Goal: Task Accomplishment & Management: Manage account settings

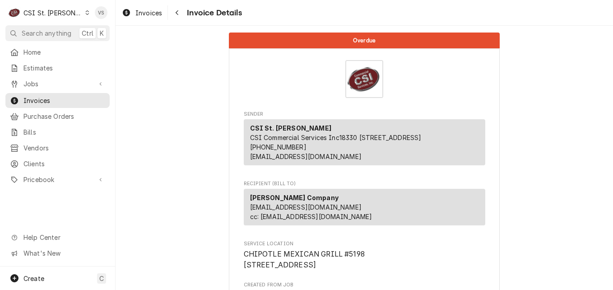
scroll to position [181, 0]
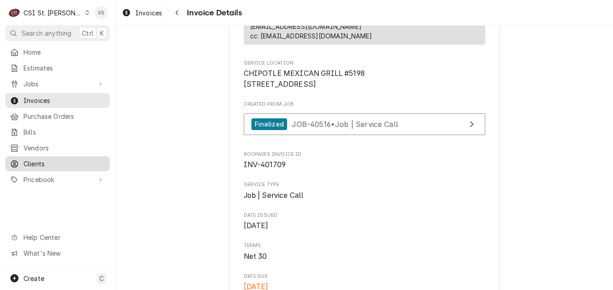
click at [42, 159] on span "Clients" at bounding box center [64, 163] width 82 height 9
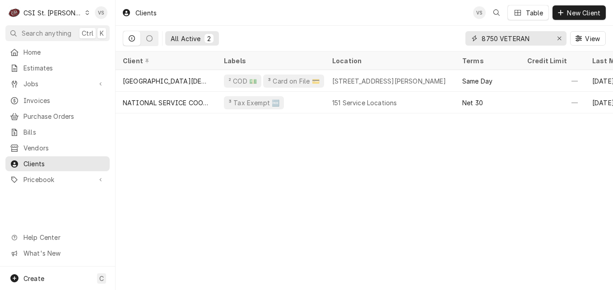
drag, startPoint x: 535, startPoint y: 37, endPoint x: 454, endPoint y: 39, distance: 80.4
click at [535, 37] on input "8750 VETERAN" at bounding box center [516, 38] width 68 height 14
click at [457, 38] on div "All Active 2 8750 VETERAN View" at bounding box center [364, 38] width 483 height 25
click at [536, 38] on input "8750 VETERAN" at bounding box center [516, 38] width 68 height 14
click at [532, 39] on input "8750 VETERAN" at bounding box center [516, 38] width 68 height 14
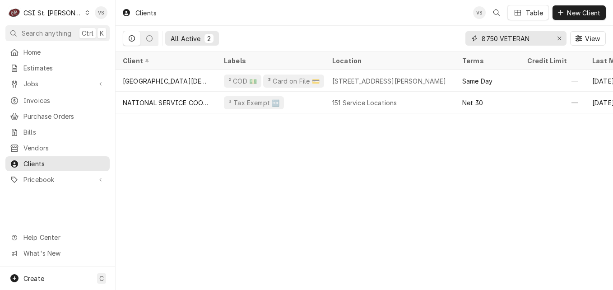
click at [472, 40] on div "8750 VETERAN" at bounding box center [516, 38] width 101 height 14
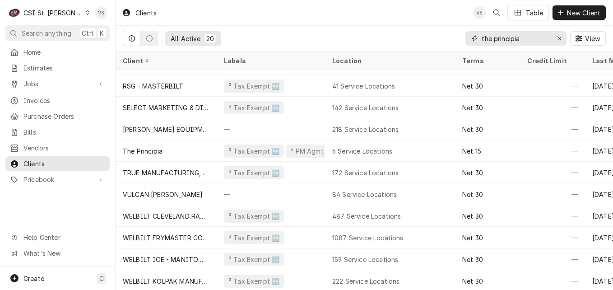
scroll to position [218, 0]
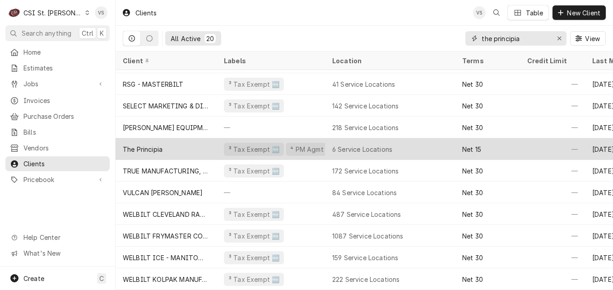
type input "the principia"
click at [195, 145] on div "The Principia" at bounding box center [166, 149] width 101 height 22
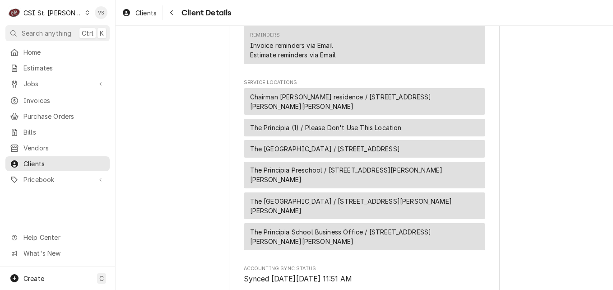
scroll to position [790, 0]
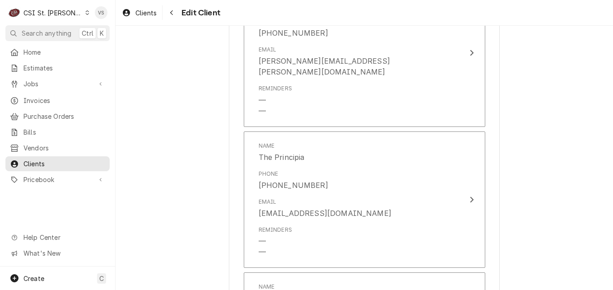
scroll to position [1129, 0]
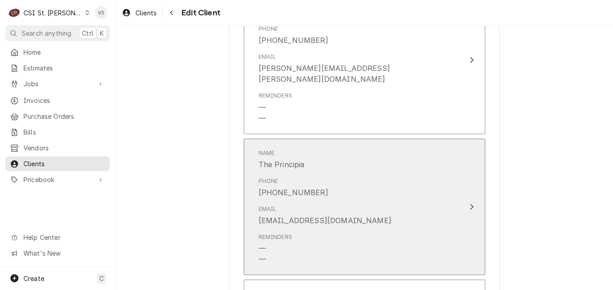
click at [452, 175] on div "Name The Principia Phone (314) 275-3520 Email DSSupervisors@principia.edu Remin…" at bounding box center [355, 207] width 207 height 127
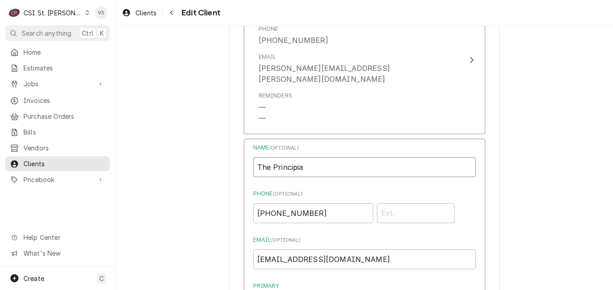
click at [314, 157] on input "The Principia" at bounding box center [364, 167] width 223 height 20
click at [313, 157] on input "The Principia" at bounding box center [364, 167] width 223 height 20
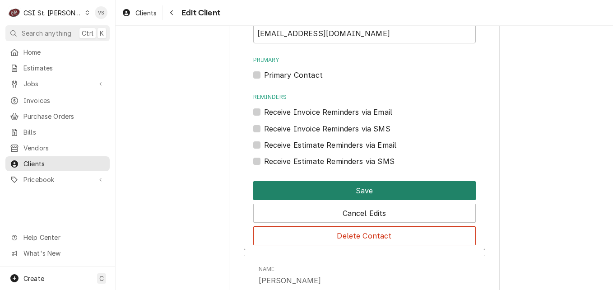
type input "The Principia-CC Invoices"
click at [350, 181] on button "Save" at bounding box center [364, 190] width 223 height 19
type textarea "x"
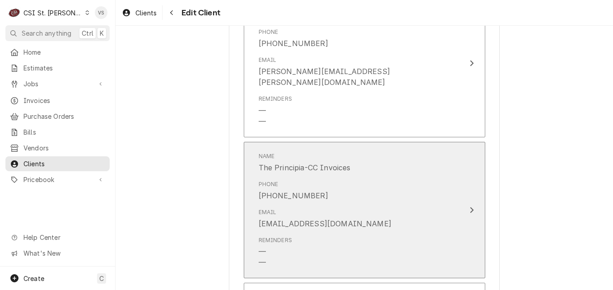
scroll to position [1109, 0]
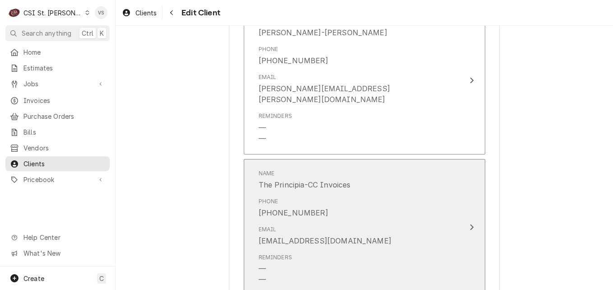
click at [470, 224] on icon "Update Contact" at bounding box center [472, 227] width 5 height 7
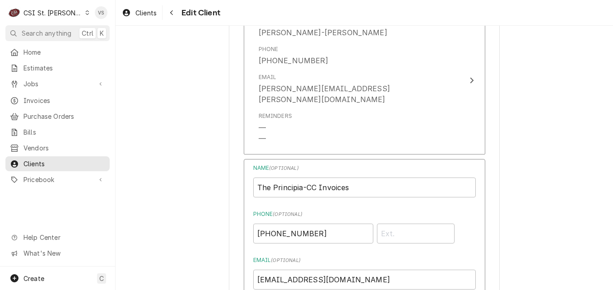
scroll to position [1335, 0]
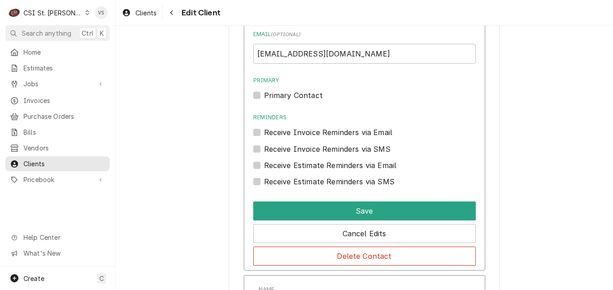
click at [264, 127] on label "Receive Invoice Reminders via Email" at bounding box center [328, 132] width 129 height 11
click at [264, 127] on input "Reminders" at bounding box center [375, 137] width 223 height 20
checkbox input "true"
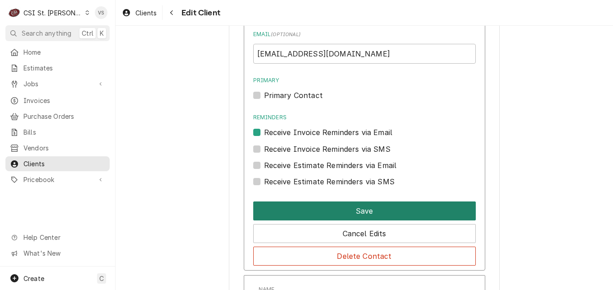
click at [317, 201] on button "Save" at bounding box center [364, 210] width 223 height 19
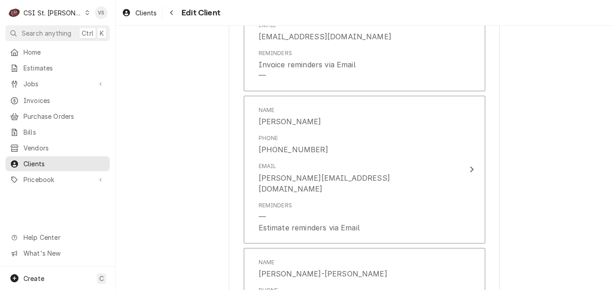
scroll to position [818, 0]
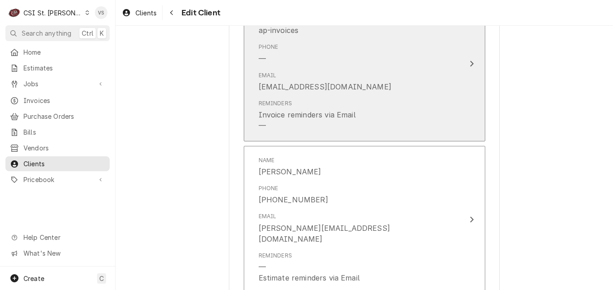
click at [340, 83] on div "Email ap@principia.edu" at bounding box center [355, 82] width 193 height 28
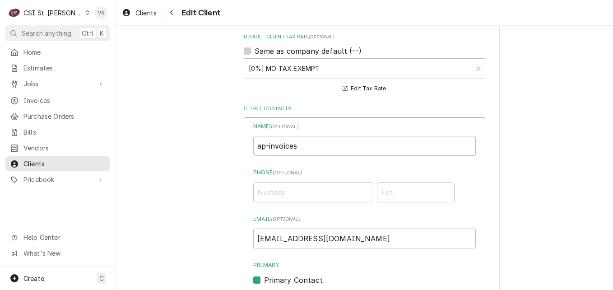
scroll to position [683, 0]
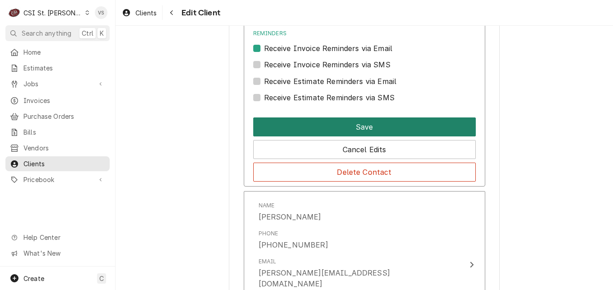
click at [354, 131] on button "Save" at bounding box center [364, 126] width 223 height 19
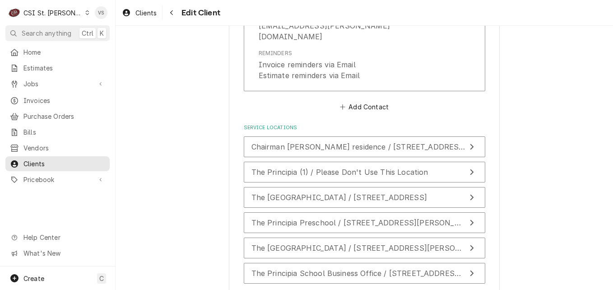
scroll to position [1504, 0]
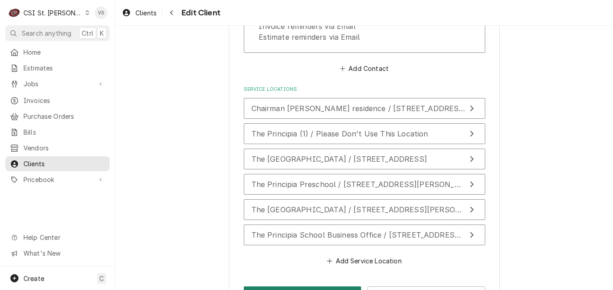
click at [320, 286] on button "Save" at bounding box center [303, 294] width 118 height 17
type textarea "x"
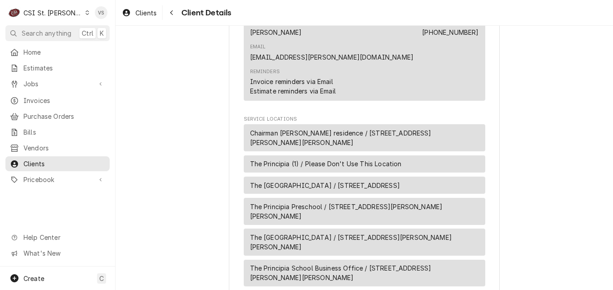
scroll to position [813, 0]
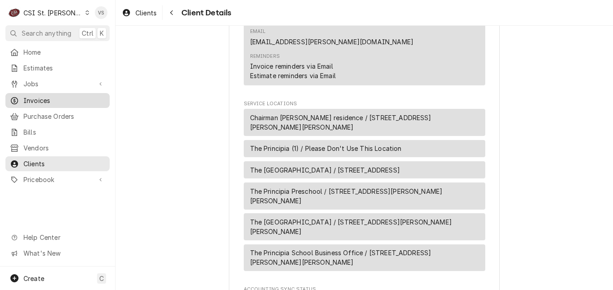
click at [41, 96] on span "Invoices" at bounding box center [64, 100] width 82 height 9
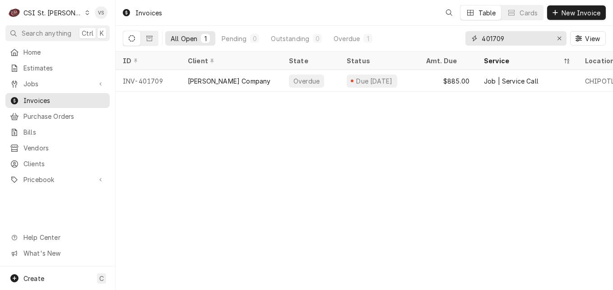
click at [510, 37] on input "401709" at bounding box center [516, 38] width 68 height 14
click at [507, 41] on input "401709" at bounding box center [516, 38] width 68 height 14
click at [462, 40] on div "All Open 1 Pending 0 Outstanding 0 Overdue 1 401709 View" at bounding box center [364, 38] width 483 height 25
type input "4"
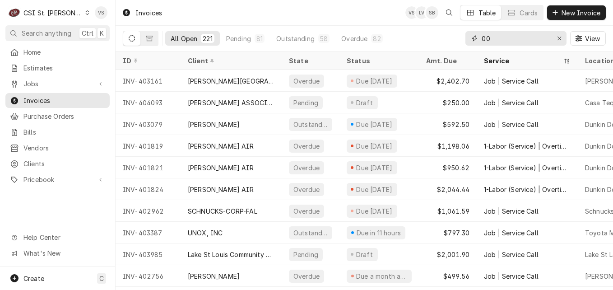
type input "0"
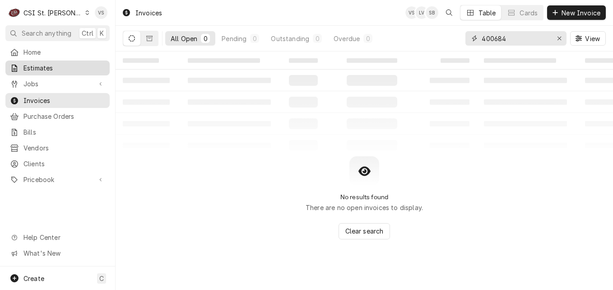
type input "400684"
click at [48, 69] on span "Estimates" at bounding box center [64, 67] width 82 height 9
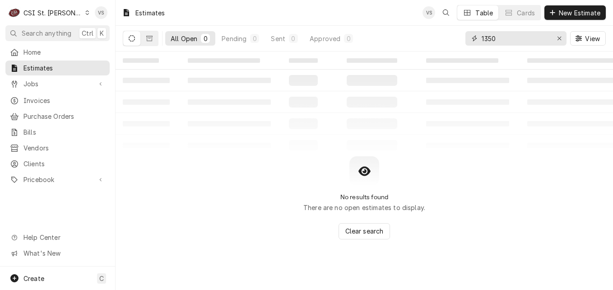
drag, startPoint x: 499, startPoint y: 39, endPoint x: 469, endPoint y: 39, distance: 29.4
click at [469, 39] on div "1350" at bounding box center [516, 38] width 101 height 14
type input "4"
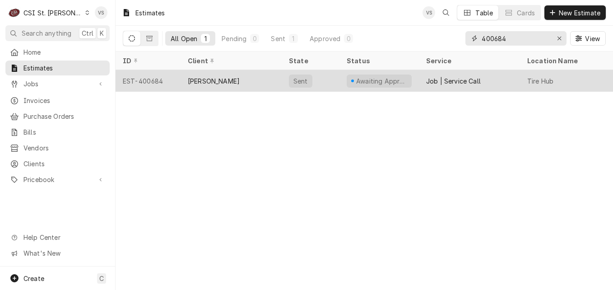
type input "400684"
click at [255, 76] on div "[PERSON_NAME]" at bounding box center [231, 81] width 101 height 22
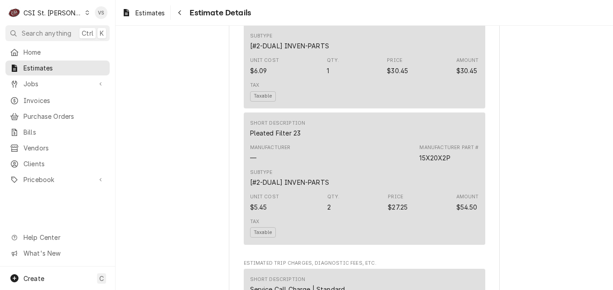
scroll to position [1175, 0]
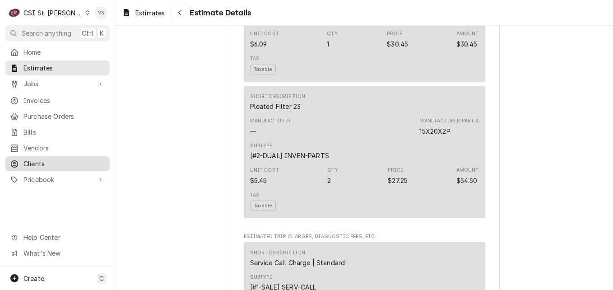
click at [28, 163] on span "Clients" at bounding box center [64, 163] width 82 height 9
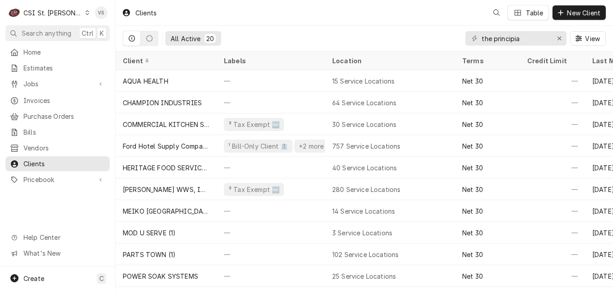
click at [28, 163] on div "C CSI St. [PERSON_NAME] VS Search anything Ctrl K Home Estimates Jobs Jobs Job …" at bounding box center [306, 145] width 613 height 290
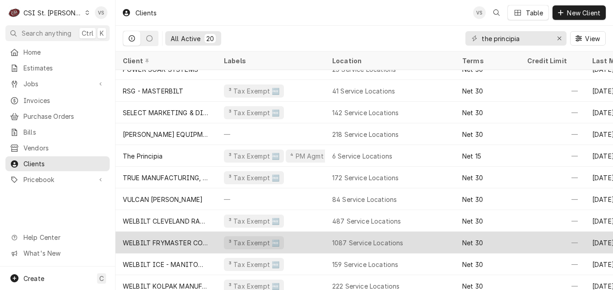
scroll to position [218, 0]
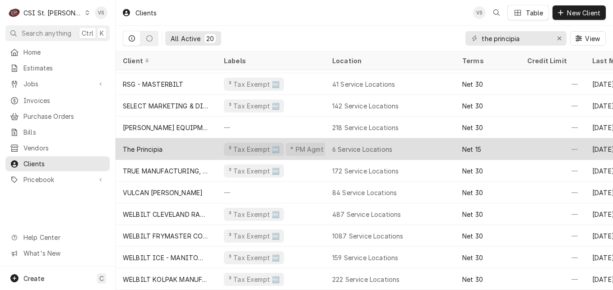
click at [154, 145] on div "The Principia" at bounding box center [143, 149] width 40 height 9
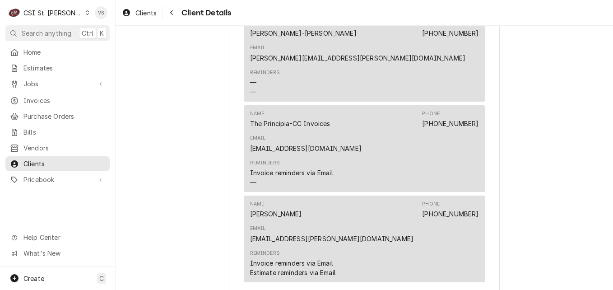
scroll to position [632, 0]
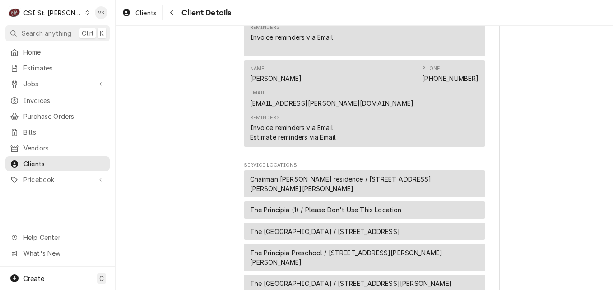
scroll to position [768, 0]
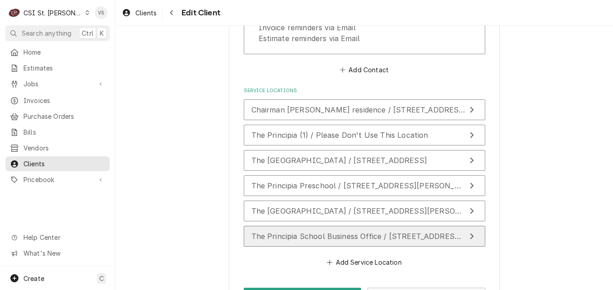
scroll to position [1504, 0]
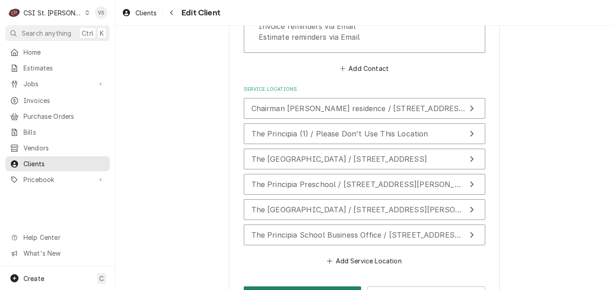
click at [286, 286] on button "Save" at bounding box center [303, 294] width 118 height 17
type textarea "x"
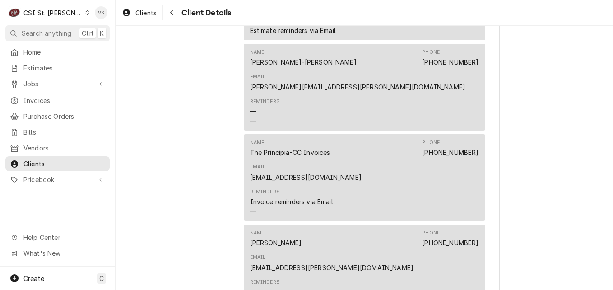
scroll to position [813, 0]
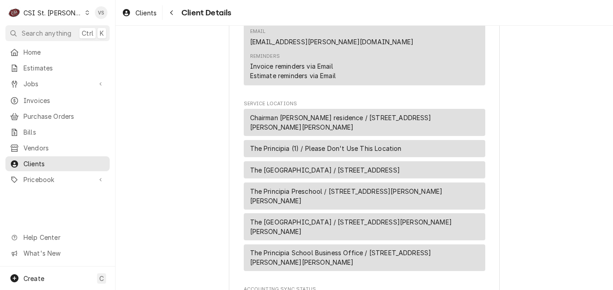
click at [300, 187] on span "The Principia Preschool / [STREET_ADDRESS][PERSON_NAME][PERSON_NAME]" at bounding box center [364, 196] width 229 height 19
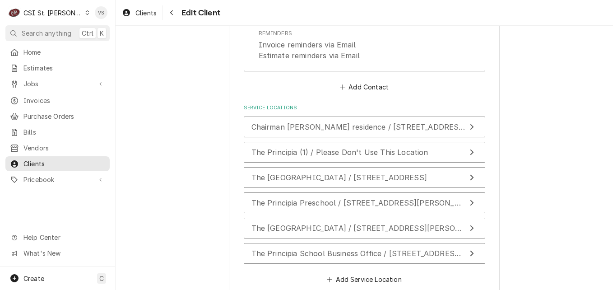
scroll to position [1491, 0]
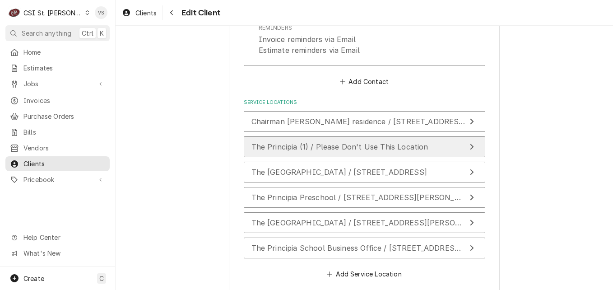
click at [282, 142] on span "The Principia (1) / Please Don't Use This Location" at bounding box center [340, 146] width 177 height 9
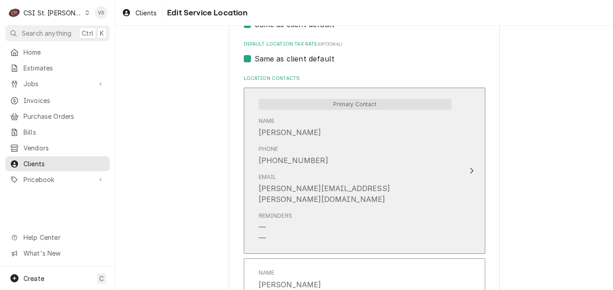
scroll to position [632, 0]
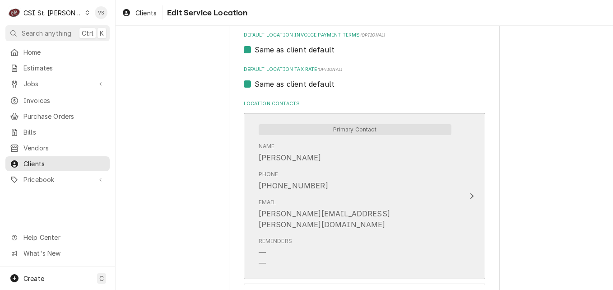
click at [404, 188] on div "Phone [PHONE_NUMBER]" at bounding box center [355, 181] width 193 height 28
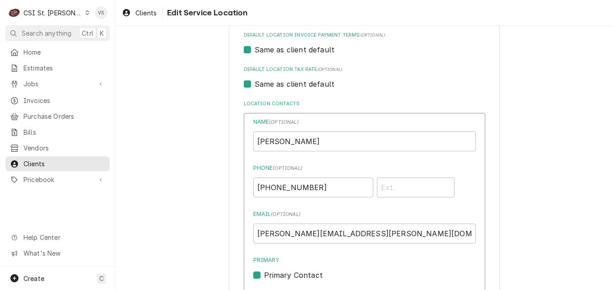
scroll to position [903, 0]
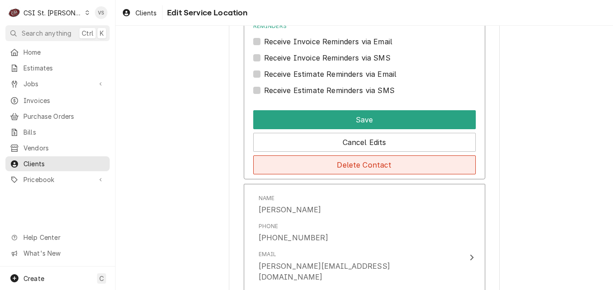
click at [330, 164] on button "Delete Contact" at bounding box center [364, 164] width 223 height 19
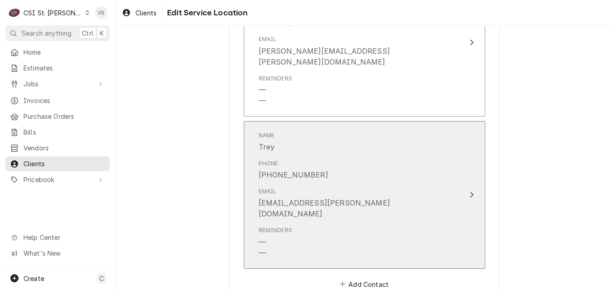
scroll to position [1093, 0]
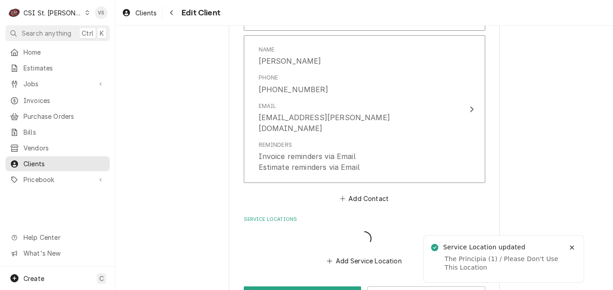
scroll to position [1374, 0]
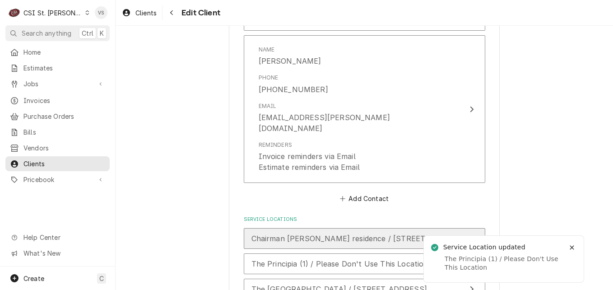
click at [282, 234] on span "Chairman [PERSON_NAME] residence / [STREET_ADDRESS][PERSON_NAME][PERSON_NAME]" at bounding box center [422, 238] width 341 height 9
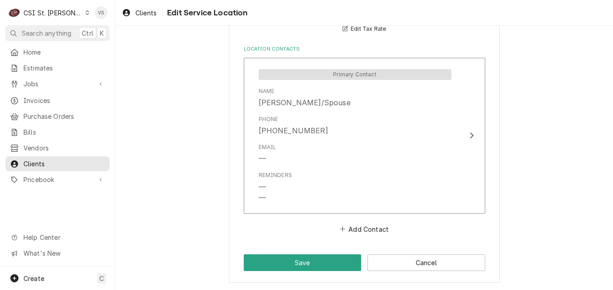
scroll to position [498, 0]
click at [297, 264] on button "Save" at bounding box center [303, 262] width 118 height 17
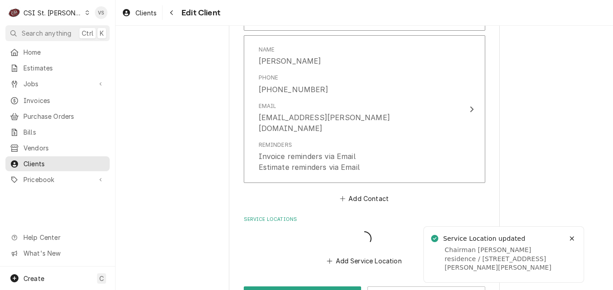
scroll to position [1363, 0]
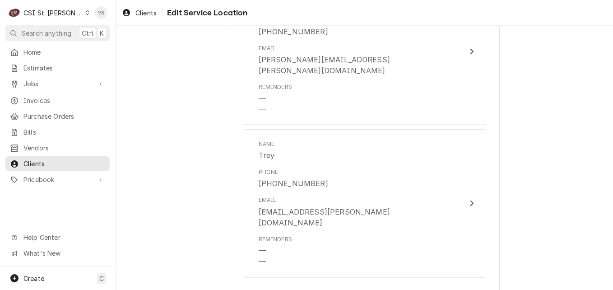
scroll to position [1609, 0]
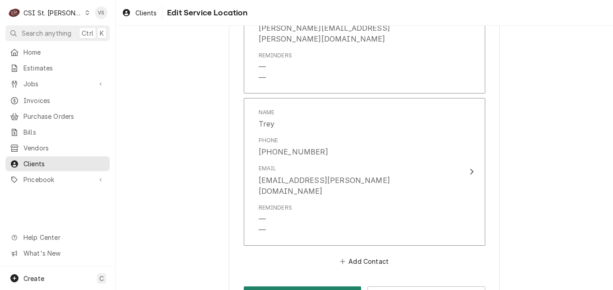
click at [318, 286] on button "Save" at bounding box center [303, 294] width 118 height 17
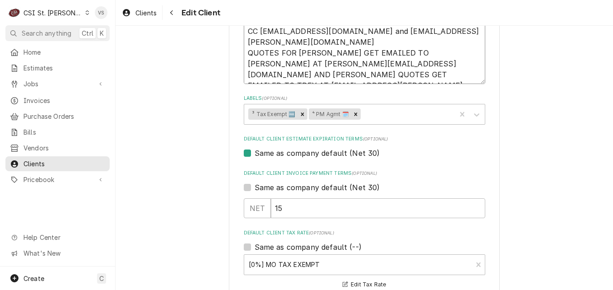
scroll to position [497, 0]
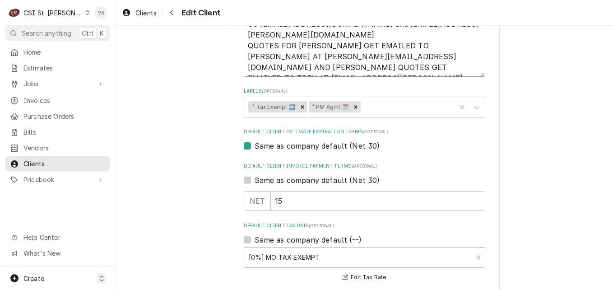
drag, startPoint x: 244, startPoint y: 194, endPoint x: 457, endPoint y: 78, distance: 242.0
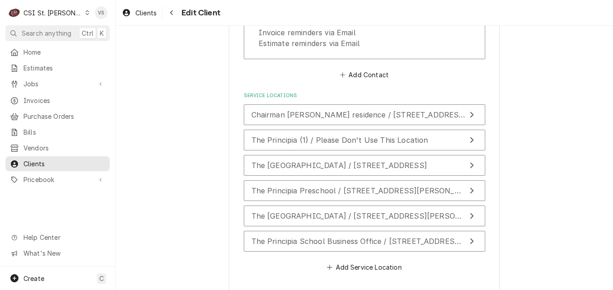
scroll to position [1504, 0]
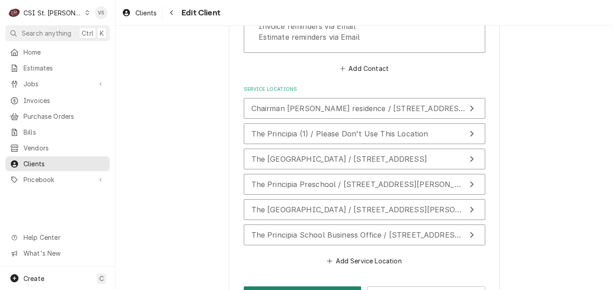
click at [306, 286] on button "Save" at bounding box center [303, 294] width 118 height 17
type textarea "x"
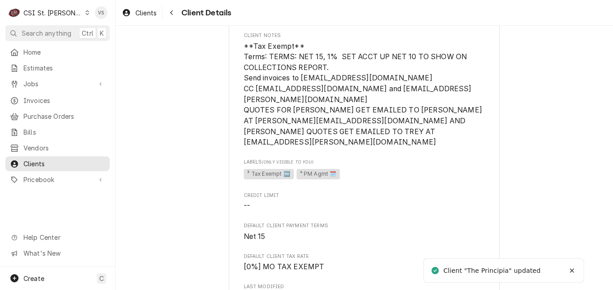
scroll to position [136, 0]
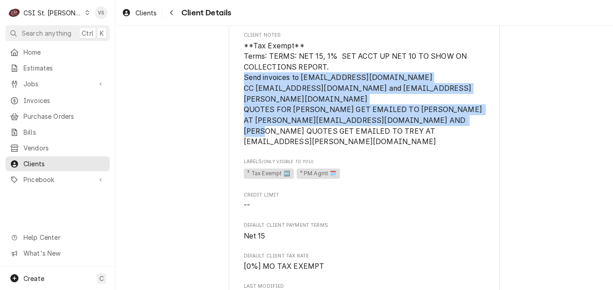
drag, startPoint x: 241, startPoint y: 75, endPoint x: 418, endPoint y: 124, distance: 184.0
click at [418, 124] on span "**Tax Exempt** Terms: TERMS: NET 15, 1% SET ACCT UP NET 10 TO SHOW ON COLLECTIO…" at bounding box center [365, 94] width 242 height 107
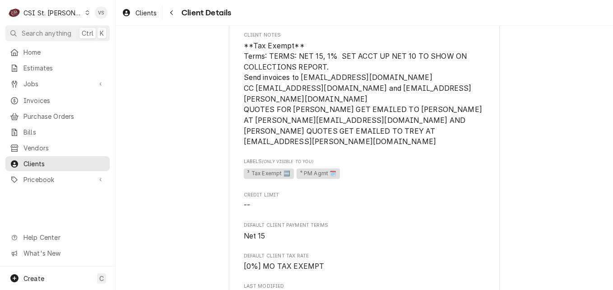
drag, startPoint x: 319, startPoint y: 98, endPoint x: 301, endPoint y: 133, distance: 38.8
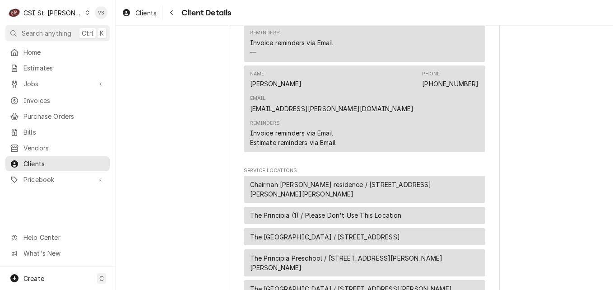
scroll to position [768, 0]
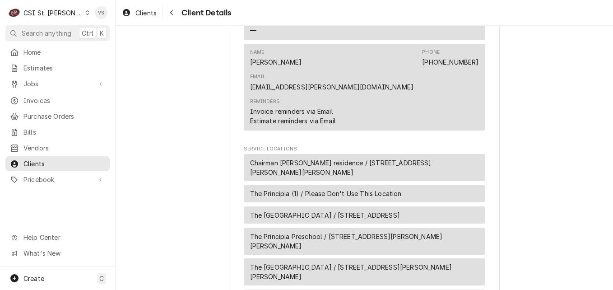
click at [291, 211] on span "The [GEOGRAPHIC_DATA] / [STREET_ADDRESS]" at bounding box center [325, 215] width 150 height 9
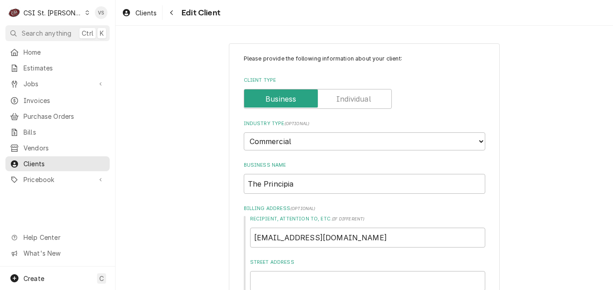
type textarea "x"
click at [290, 95] on label "Client Type" at bounding box center [318, 99] width 148 height 20
click at [290, 95] on input "Client Type" at bounding box center [318, 99] width 140 height 20
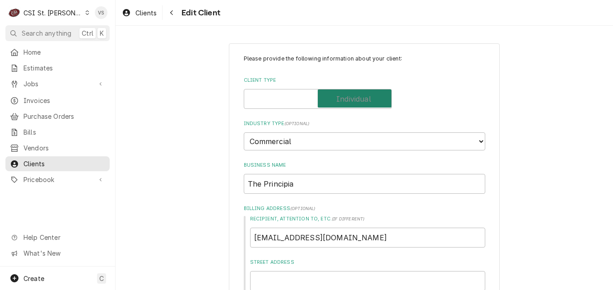
checkbox input "true"
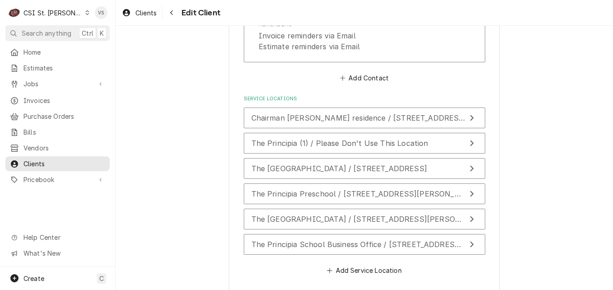
scroll to position [1504, 0]
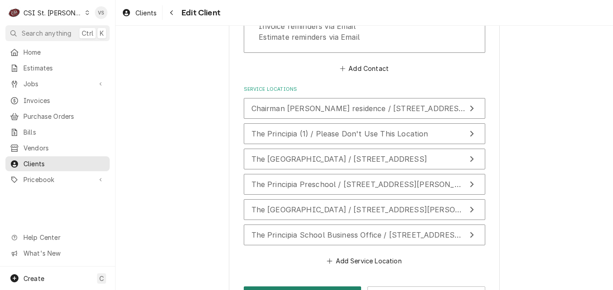
click at [318, 286] on button "Save" at bounding box center [303, 294] width 118 height 17
type textarea "x"
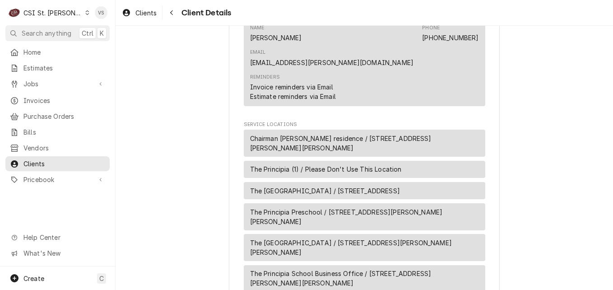
scroll to position [790, 0]
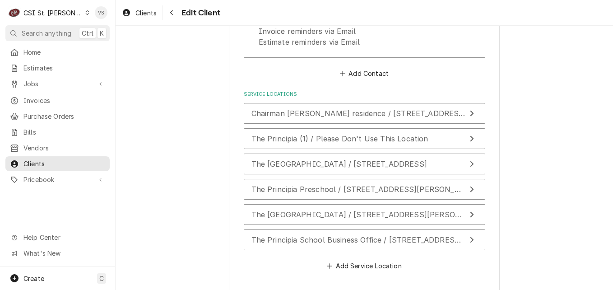
scroll to position [1504, 0]
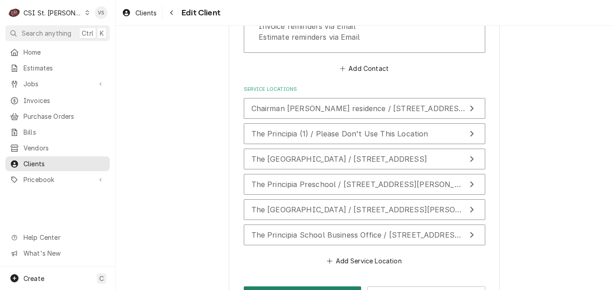
click at [304, 286] on button "Save" at bounding box center [303, 294] width 118 height 17
type textarea "x"
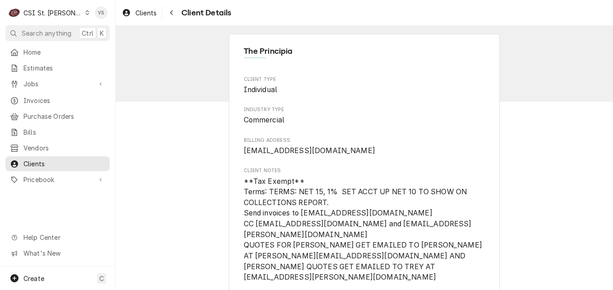
click at [85, 14] on icon "Dynamic Content Wrapper" at bounding box center [87, 12] width 4 height 5
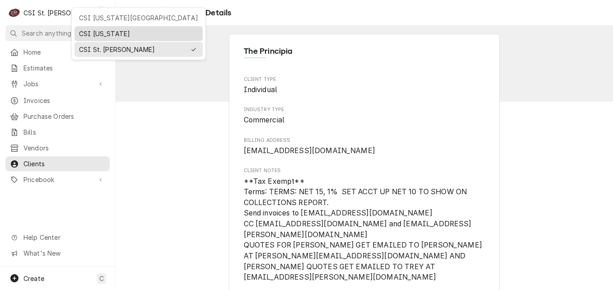
click at [91, 34] on div "CSI [US_STATE]" at bounding box center [138, 33] width 119 height 9
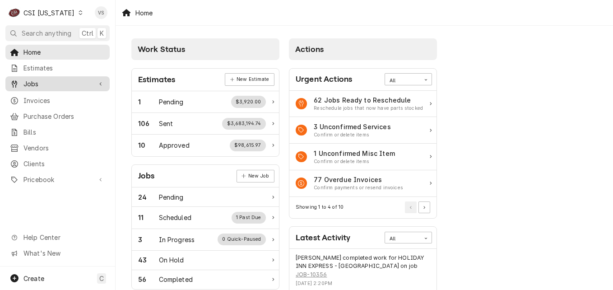
click at [36, 83] on span "Jobs" at bounding box center [57, 83] width 68 height 9
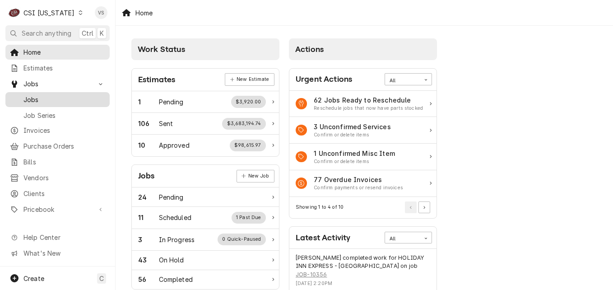
click at [34, 96] on span "Jobs" at bounding box center [64, 99] width 82 height 9
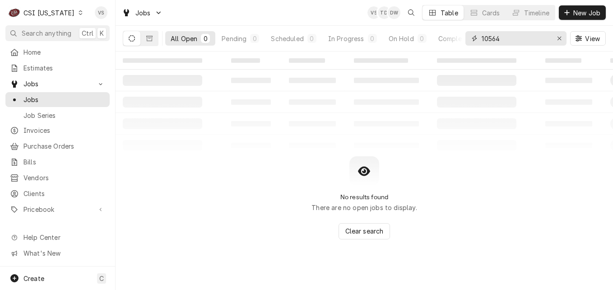
click at [504, 41] on input "10564" at bounding box center [516, 38] width 68 height 14
drag, startPoint x: 504, startPoint y: 41, endPoint x: 482, endPoint y: 38, distance: 21.9
click at [482, 38] on input "10564" at bounding box center [516, 38] width 68 height 14
click at [494, 42] on input "10564" at bounding box center [516, 38] width 68 height 14
drag, startPoint x: 490, startPoint y: 38, endPoint x: 507, endPoint y: 38, distance: 17.6
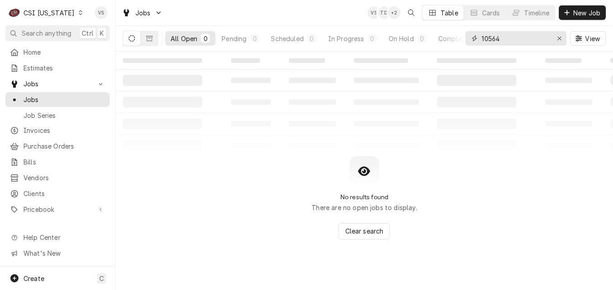
click at [507, 38] on input "10564" at bounding box center [516, 38] width 68 height 14
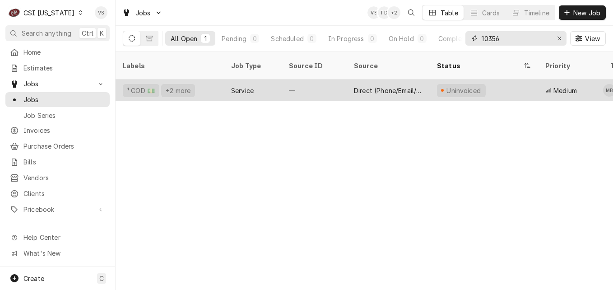
type input "10356"
click at [212, 80] on div "¹ COD 💵 +2 more" at bounding box center [170, 91] width 108 height 22
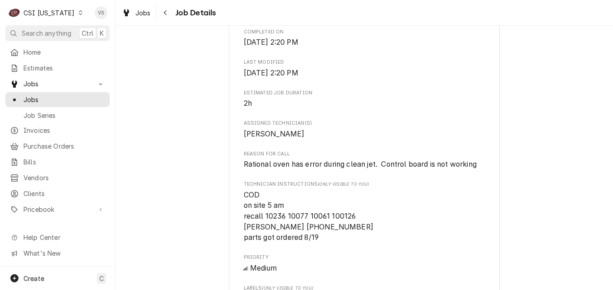
scroll to position [407, 0]
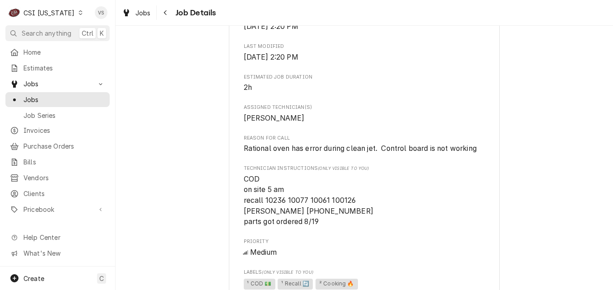
click at [354, 192] on span "COD on site 5 am recall 10236 10077 10061 100126 Jessica 360-265-6176 parts got…" at bounding box center [365, 200] width 242 height 53
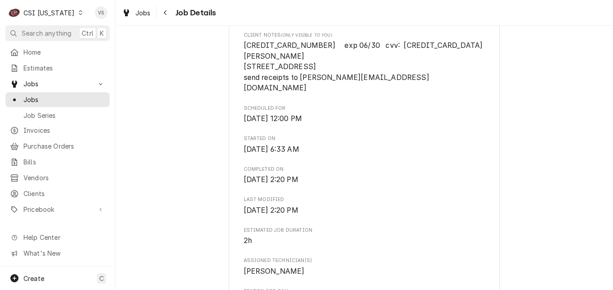
scroll to position [226, 0]
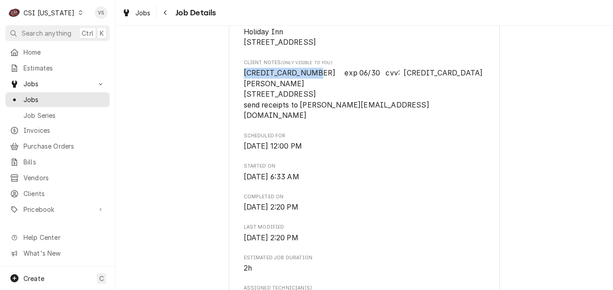
drag, startPoint x: 308, startPoint y: 83, endPoint x: 241, endPoint y: 84, distance: 66.9
click at [244, 84] on span "4266902091771970 exp 06/30 cvv: 766 Vanessa Henshaw 130 The Loop, Elizabethtown…" at bounding box center [364, 94] width 241 height 51
drag, startPoint x: 241, startPoint y: 84, endPoint x: 257, endPoint y: 86, distance: 15.9
copy span "4266902091771970"
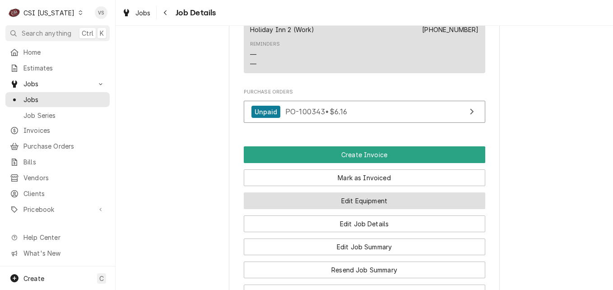
scroll to position [949, 0]
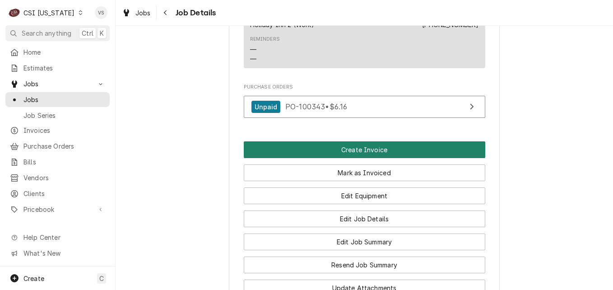
click at [355, 141] on button "Create Invoice" at bounding box center [365, 149] width 242 height 17
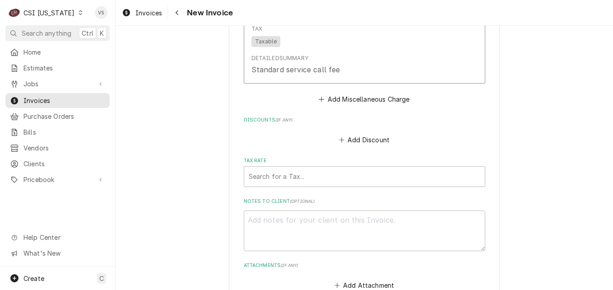
scroll to position [2575, 0]
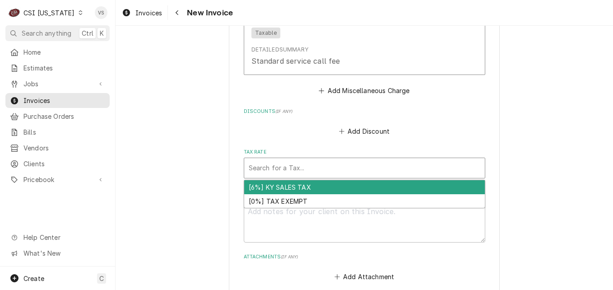
click at [270, 160] on div "Tax Rate" at bounding box center [365, 168] width 232 height 16
click at [277, 180] on div "[6%] KY SALES TAX" at bounding box center [364, 187] width 241 height 14
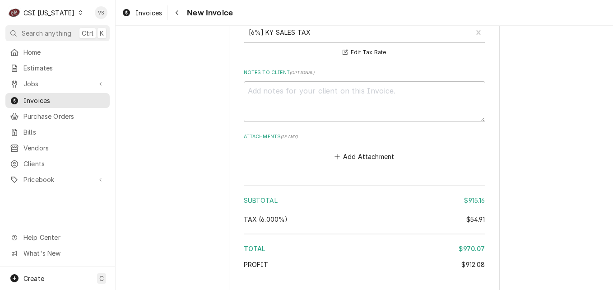
scroll to position [2752, 0]
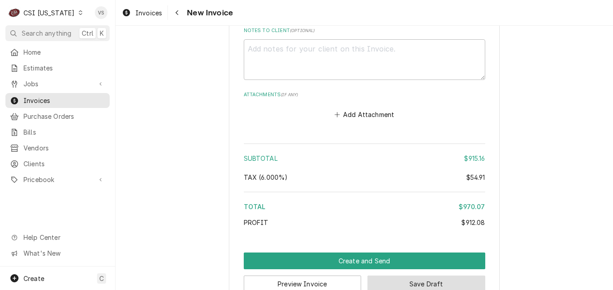
click at [449, 276] on button "Save Draft" at bounding box center [427, 284] width 118 height 17
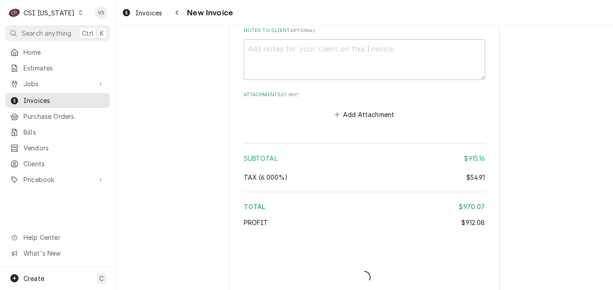
scroll to position [2747, 0]
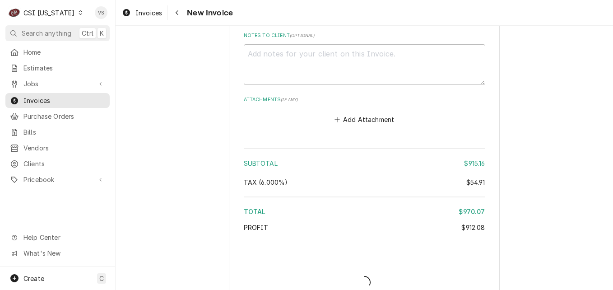
type textarea "x"
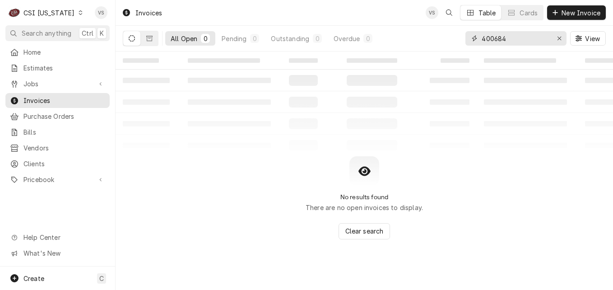
drag, startPoint x: 511, startPoint y: 38, endPoint x: 463, endPoint y: 39, distance: 47.5
click at [458, 36] on div "All Open 0 Pending 0 Outstanding 0 Overdue 0 400684 View" at bounding box center [364, 38] width 483 height 25
type input "1"
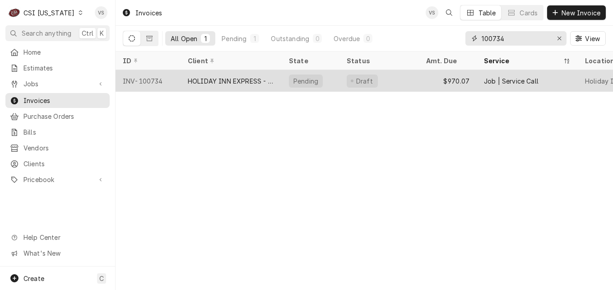
type input "100734"
click at [205, 80] on div "HOLIDAY INN EXPRESS - [GEOGRAPHIC_DATA]" at bounding box center [231, 80] width 87 height 9
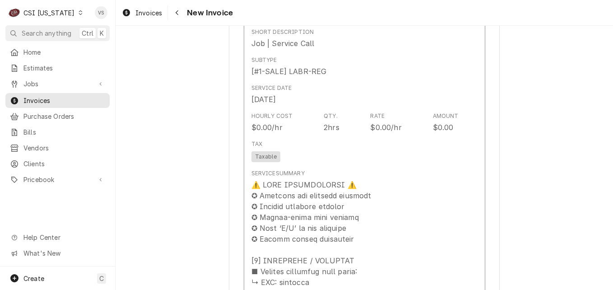
scroll to position [903, 0]
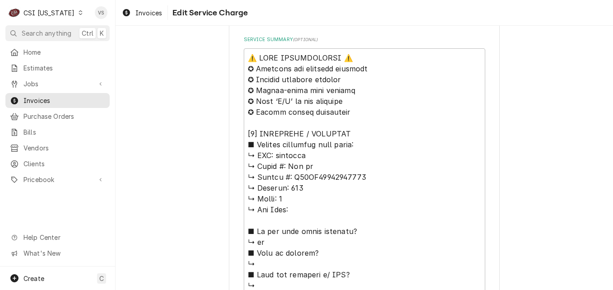
scroll to position [378, 0]
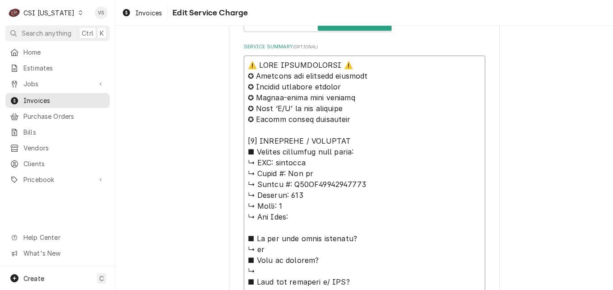
drag, startPoint x: 272, startPoint y: 164, endPoint x: 376, endPoint y: 184, distance: 106.0
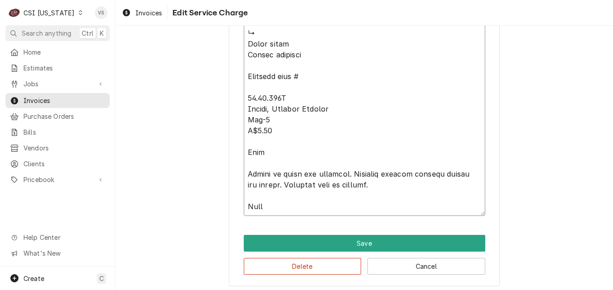
scroll to position [965, 0]
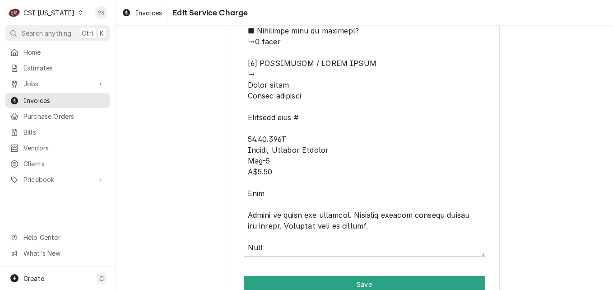
paste textarea "rational ↳ 𝗠𝗼𝗱𝗲𝗹 #: Scc xs ↳ 𝗦𝗲𝗿𝗶𝗮𝗹 #: E60SI17062594782"
type textarea "x"
type textarea "⚠️ LORE IPSUMDOLORSI ⚠️ ✪ Ametcons adi elitsedd eiusmodt ✪ Incidid utlabore etd…"
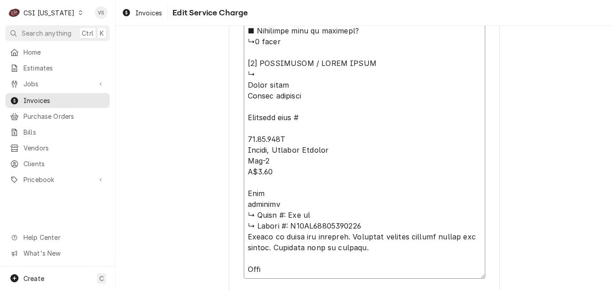
type textarea "x"
type textarea "⚠️ LORE IPSUMDOLORSI ⚠️ ✪ Ametcons adi elitsedd eiusmodt ✪ Incidid utlabore etd…"
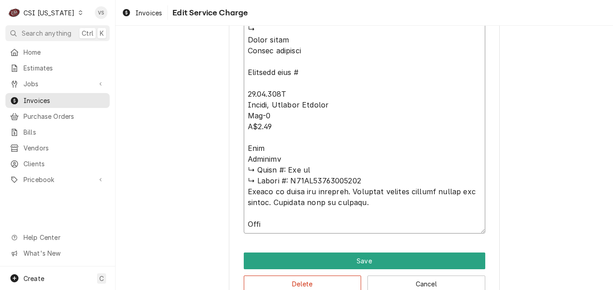
scroll to position [1032, 0]
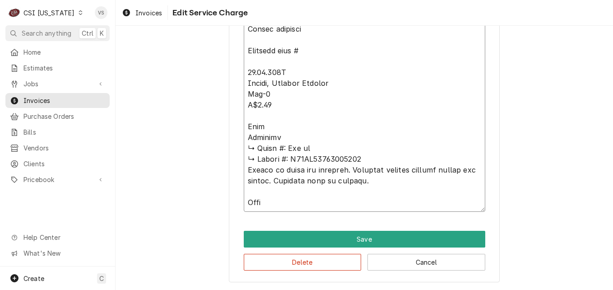
type textarea "x"
type textarea "⚠️ LORE IPSUMDOLORSI ⚠️ ✪ Ametcons adi elitsedd eiusmodt ✪ Incidid utlabore etd…"
type textarea "x"
type textarea "⚠️ LORE IPSUMDOLORSI ⚠️ ✪ Ametcons adi elitsedd eiusmodt ✪ Incidid utlabore etd…"
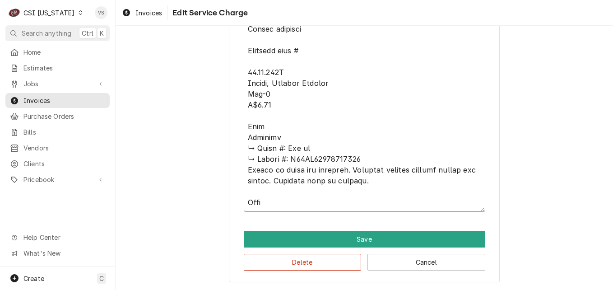
type textarea "x"
type textarea "⚠️ LORE IPSUMDOLORSI ⚠️ ✪ Ametcons adi elitsedd eiusmodt ✪ Incidid utlabore etd…"
type textarea "x"
type textarea "⚠️ LORE IPSUMDOLORSI ⚠️ ✪ Ametcons adi elitsedd eiusmodt ✪ Incidid utlabore etd…"
type textarea "x"
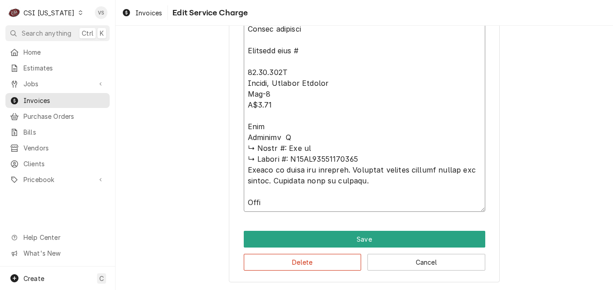
type textarea "⚠️ LORE IPSUMDOLORSI ⚠️ ✪ Ametcons adi elitsedd eiusmodt ✪ Incidid utlabore etd…"
type textarea "x"
type textarea "⚠️ LORE IPSUMDOLORSI ⚠️ ✪ Ametcons adi elitsedd eiusmodt ✪ Incidid utlabore etd…"
type textarea "x"
type textarea "⚠️ LORE IPSUMDOLORSI ⚠️ ✪ Ametcons adi elitsedd eiusmodt ✪ Incidid utlabore etd…"
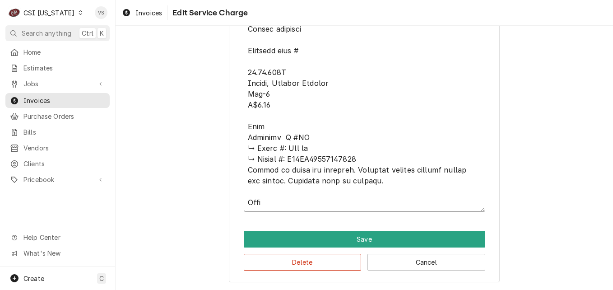
type textarea "x"
type textarea "⚠️ LORE IPSUMDOLORSI ⚠️ ✪ Ametcons adi elitsedd eiusmodt ✪ Incidid utlabore etd…"
type textarea "x"
type textarea "⚠️ LORE IPSUMDOLORSI ⚠️ ✪ Ametcons adi elitsedd eiusmodt ✪ Incidid utlabore etd…"
type textarea "x"
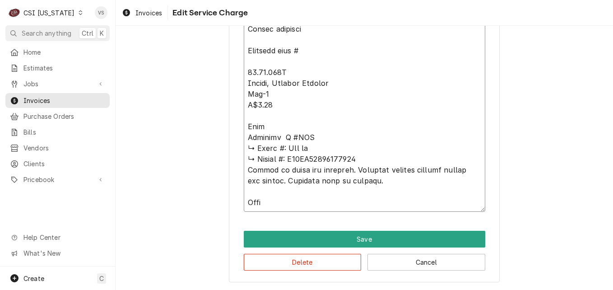
type textarea "⚠️ LORE IPSUMDOLORSI ⚠️ ✪ Ametcons adi elitsedd eiusmodt ✪ Incidid utlabore etd…"
type textarea "x"
type textarea "⚠️ LORE IPSUMDOLORSI ⚠️ ✪ Ametcons adi elitsedd eiusmodt ✪ Incidid utlabore etd…"
type textarea "x"
type textarea "⚠️ LORE IPSUMDOLORSI ⚠️ ✪ Ametcons adi elitsedd eiusmodt ✪ Incidid utlabore etd…"
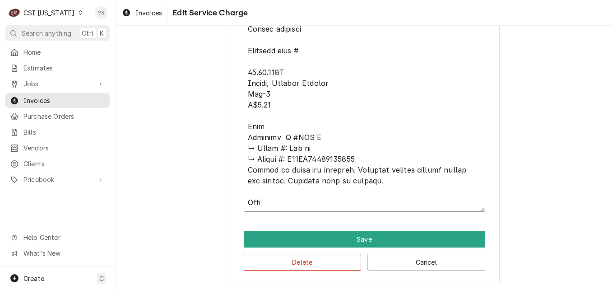
type textarea "x"
type textarea "⚠️ LORE IPSUMDOLORSI ⚠️ ✪ Ametcons adi elitsedd eiusmodt ✪ Incidid utlabore etd…"
type textarea "x"
type textarea "⚠️ LORE IPSUMDOLORSI ⚠️ ✪ Ametcons adi elitsedd eiusmodt ✪ Incidid utlabore etd…"
type textarea "x"
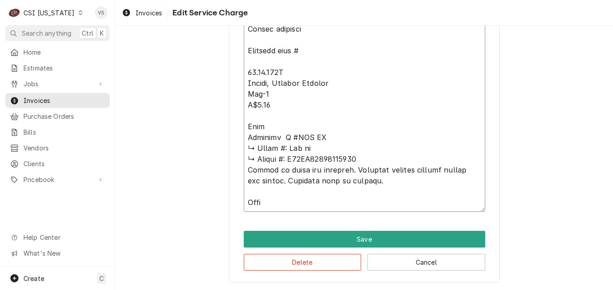
type textarea "⚠️ 𝗙𝗢𝗥𝗠 𝗜𝗡𝗦𝗧𝗥𝗨𝗖𝗧𝗜𝗢𝗡𝗦 ⚠️ ✪ 𝗖𝗼𝗺𝗽𝗹𝗲𝘁𝗲 𝗮𝗹𝗹 𝗿𝗲𝗹𝗲𝘃𝗮𝗻𝘁 𝘀𝗲𝗰𝘁𝗶𝗼𝗻𝘀 ✪ 𝗣𝗿𝗼𝘃𝗶𝗱𝗲 𝗱𝗲𝘁𝗮𝗶𝗹𝗲𝗱 𝗮𝗻𝘀…"
type textarea "x"
type textarea "⚠️ 𝗙𝗢𝗥𝗠 𝗜𝗡𝗦𝗧𝗥𝗨𝗖𝗧𝗜𝗢𝗡𝗦 ⚠️ ✪ 𝗖𝗼𝗺𝗽𝗹𝗲𝘁𝗲 𝗮𝗹𝗹 𝗿𝗲𝗹𝗲𝘃𝗮𝗻𝘁 𝘀𝗲𝗰𝘁𝗶𝗼𝗻𝘀 ✪ 𝗣𝗿𝗼𝘃𝗶𝗱𝗲 𝗱𝗲𝘁𝗮𝗶𝗹𝗲𝗱 𝗮𝗻𝘀…"
type textarea "x"
type textarea "⚠️ 𝗙𝗢𝗥𝗠 𝗜𝗡𝗦𝗧𝗥𝗨𝗖𝗧𝗜𝗢𝗡𝗦 ⚠️ ✪ 𝗖𝗼𝗺𝗽𝗹𝗲𝘁𝗲 𝗮𝗹𝗹 𝗿𝗲𝗹𝗲𝘃𝗮𝗻𝘁 𝘀𝗲𝗰𝘁𝗶𝗼𝗻𝘀 ✪ 𝗣𝗿𝗼𝘃𝗶𝗱𝗲 𝗱𝗲𝘁𝗮𝗶𝗹𝗲𝗱 𝗮𝗻𝘀…"
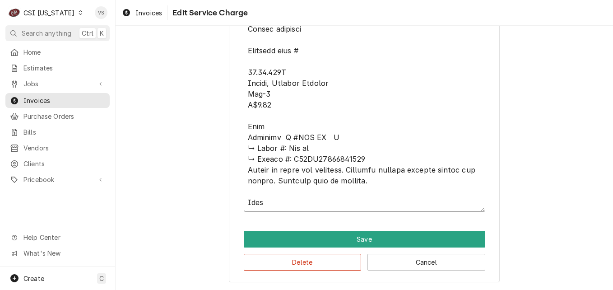
type textarea "x"
type textarea "⚠️ 𝗙𝗢𝗥𝗠 𝗜𝗡𝗦𝗧𝗥𝗨𝗖𝗧𝗜𝗢𝗡𝗦 ⚠️ ✪ 𝗖𝗼𝗺𝗽𝗹𝗲𝘁𝗲 𝗮𝗹𝗹 𝗿𝗲𝗹𝗲𝘃𝗮𝗻𝘁 𝘀𝗲𝗰𝘁𝗶𝗼𝗻𝘀 ✪ 𝗣𝗿𝗼𝘃𝗶𝗱𝗲 𝗱𝗲𝘁𝗮𝗶𝗹𝗲𝗱 𝗮𝗻𝘀…"
type textarea "x"
type textarea "⚠️ 𝗙𝗢𝗥𝗠 𝗜𝗡𝗦𝗧𝗥𝗨𝗖𝗧𝗜𝗢𝗡𝗦 ⚠️ ✪ 𝗖𝗼𝗺𝗽𝗹𝗲𝘁𝗲 𝗮𝗹𝗹 𝗿𝗲𝗹𝗲𝘃𝗮𝗻𝘁 𝘀𝗲𝗰𝘁𝗶𝗼𝗻𝘀 ✪ 𝗣𝗿𝗼𝘃𝗶𝗱𝗲 𝗱𝗲𝘁𝗮𝗶𝗹𝗲𝗱 𝗮𝗻𝘀…"
drag, startPoint x: 351, startPoint y: 157, endPoint x: 286, endPoint y: 154, distance: 66.0
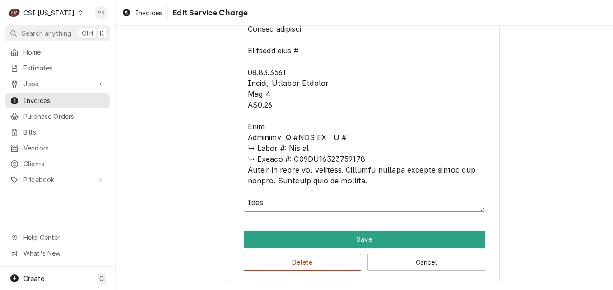
paste textarea "E60SI17062594782"
type textarea "x"
type textarea "⚠️ 𝗙𝗢𝗥𝗠 𝗜𝗡𝗦𝗧𝗥𝗨𝗖𝗧𝗜𝗢𝗡𝗦 ⚠️ ✪ 𝗖𝗼𝗺𝗽𝗹𝗲𝘁𝗲 𝗮𝗹𝗹 𝗿𝗲𝗹𝗲𝘃𝗮𝗻𝘁 𝘀𝗲𝗰𝘁𝗶𝗼𝗻𝘀 ✪ 𝗣𝗿𝗼𝘃𝗶𝗱𝗲 𝗱𝗲𝘁𝗮𝗶𝗹𝗲𝗱 𝗮𝗻𝘀…"
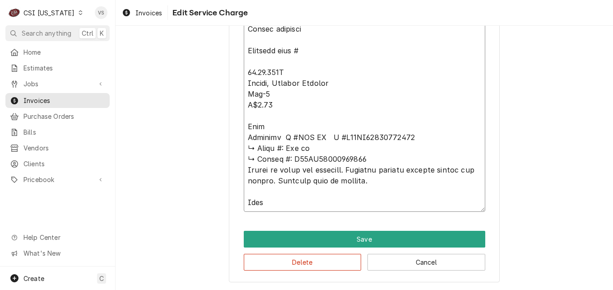
drag, startPoint x: 243, startPoint y: 148, endPoint x: 353, endPoint y: 160, distance: 111.4
type textarea "x"
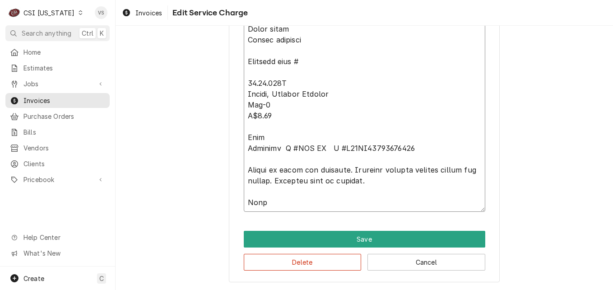
scroll to position [1021, 0]
drag, startPoint x: 246, startPoint y: 148, endPoint x: 383, endPoint y: 186, distance: 141.6
type textarea "⚠️ 𝗙𝗢𝗥𝗠 𝗜𝗡𝗦𝗧𝗥𝗨𝗖𝗧𝗜𝗢𝗡𝗦 ⚠️ ✪ 𝗖𝗼𝗺𝗽𝗹𝗲𝘁𝗲 𝗮𝗹𝗹 𝗿𝗲𝗹𝗲𝘃𝗮𝗻𝘁 𝘀𝗲𝗰𝘁𝗶𝗼𝗻𝘀 ✪ 𝗣𝗿𝗼𝘃𝗶𝗱𝗲 𝗱𝗲𝘁𝗮𝗶𝗹𝗲𝗱 𝗮𝗻𝘀…"
click at [324, 261] on button "Delete" at bounding box center [303, 262] width 118 height 17
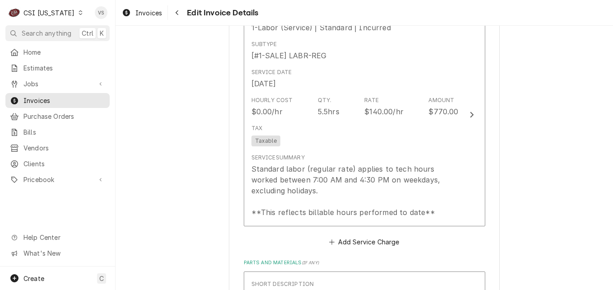
scroll to position [921, 0]
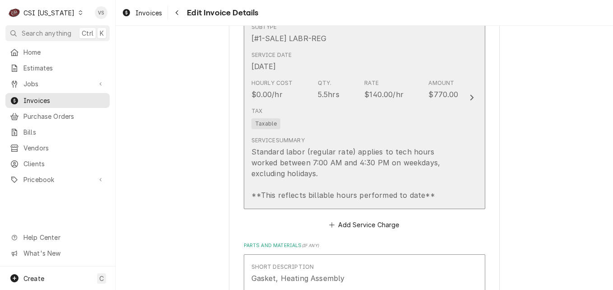
click at [348, 106] on div "Tax Taxable" at bounding box center [355, 117] width 207 height 29
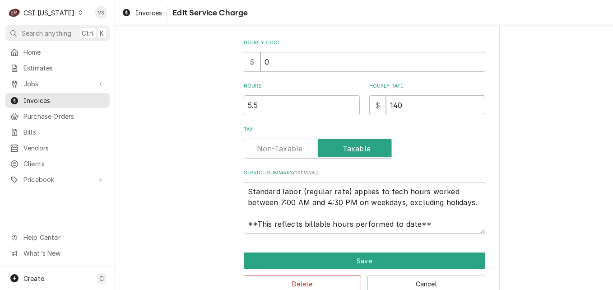
scroll to position [235, 0]
type textarea "x"
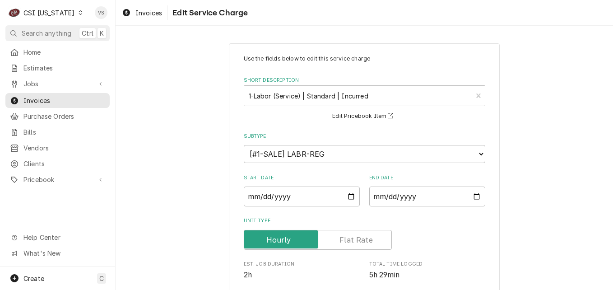
scroll to position [226, 0]
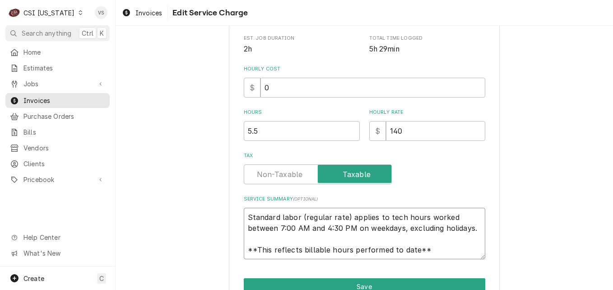
click at [244, 217] on textarea "Standard labor (regular rate) applies to tech hours worked between 7:00 AM and …" at bounding box center [365, 233] width 242 height 51
type textarea "Standard labor (regular rate) applies to tech hours worked between 7:00 AM and …"
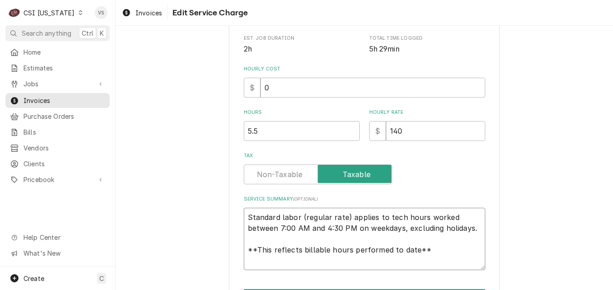
click at [245, 214] on textarea "Standard labor (regular rate) applies to tech hours worked between 7:00 AM and …" at bounding box center [365, 239] width 242 height 62
paste textarea "Rational M #SCC XS S #E60SI17062594782 Picked up parts and returned. Replaced h…"
type textarea "x"
type textarea "Rational M #SCC XS S #E60SI17062594782 Picked up parts and returned. Replaced h…"
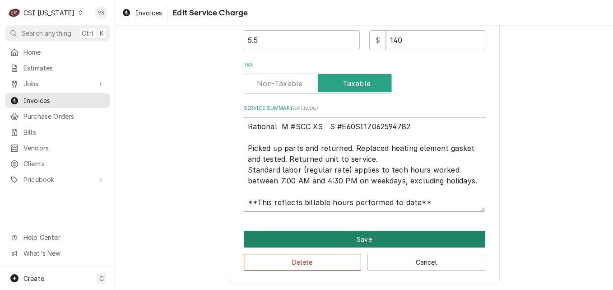
scroll to position [271, 0]
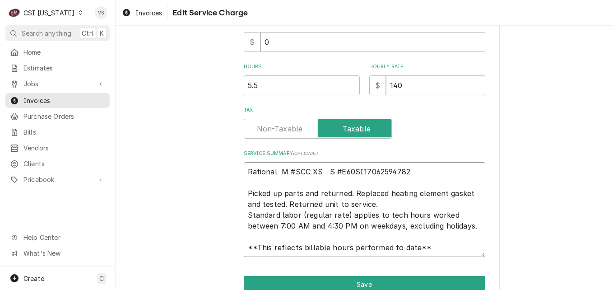
type textarea "x"
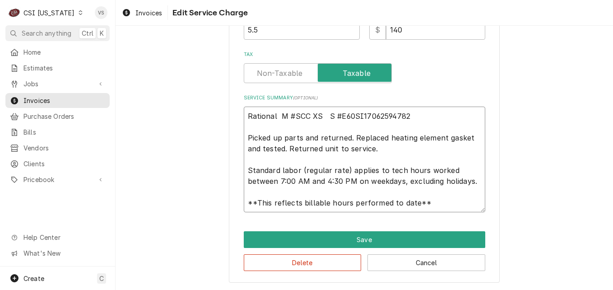
scroll to position [328, 0]
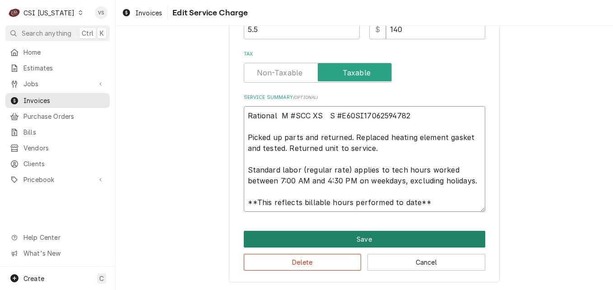
type textarea "Rational M #SCC XS S #E60SI17062594782 Picked up parts and returned. Replaced h…"
click at [312, 240] on button "Save" at bounding box center [365, 239] width 242 height 17
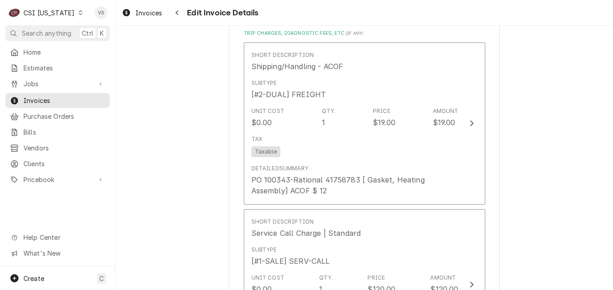
scroll to position [1435, 0]
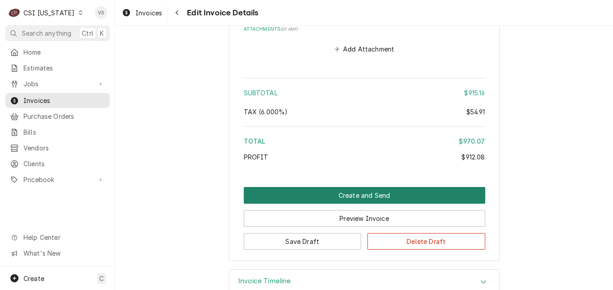
click at [314, 187] on button "Create and Send" at bounding box center [365, 195] width 242 height 17
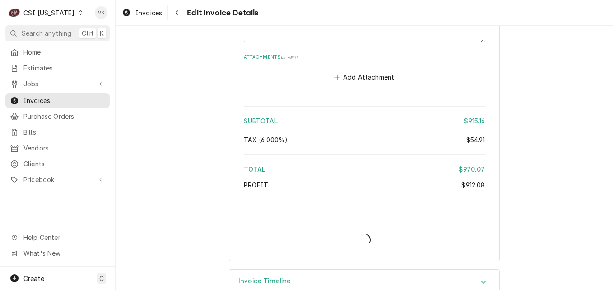
type textarea "x"
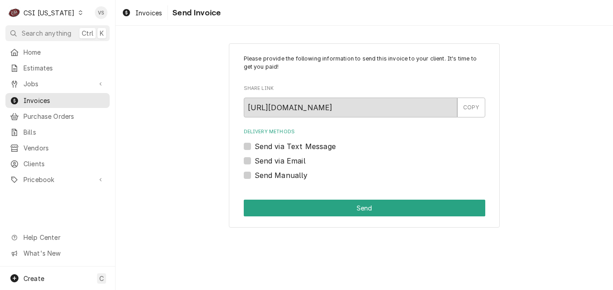
click at [255, 175] on label "Send Manually" at bounding box center [281, 175] width 53 height 11
click at [255, 175] on input "Send Manually" at bounding box center [376, 180] width 242 height 20
checkbox input "true"
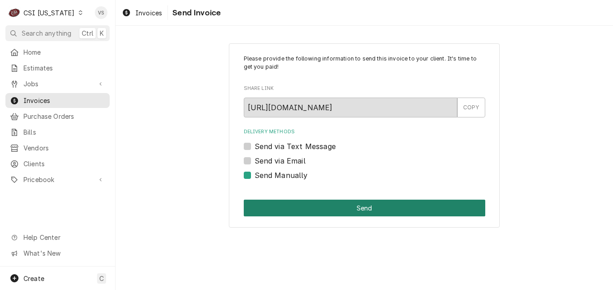
click at [281, 208] on button "Send" at bounding box center [365, 208] width 242 height 17
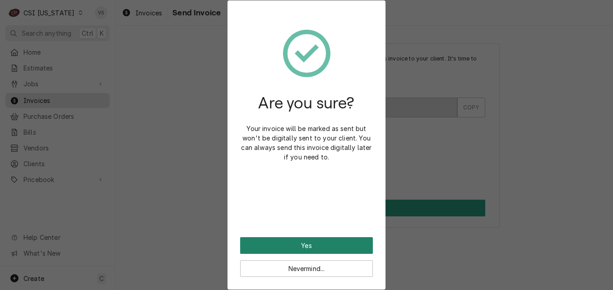
click at [303, 246] on button "Yes" at bounding box center [306, 245] width 133 height 17
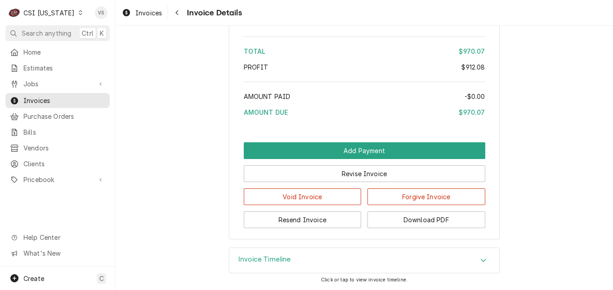
scroll to position [1882, 0]
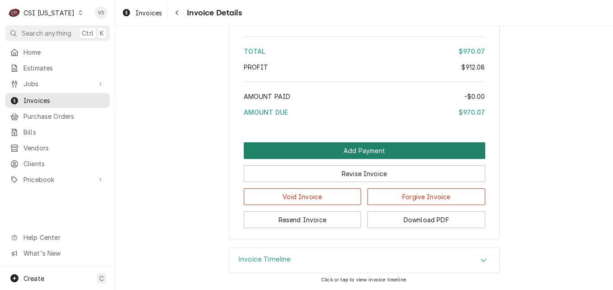
click at [367, 150] on button "Add Payment" at bounding box center [365, 150] width 242 height 17
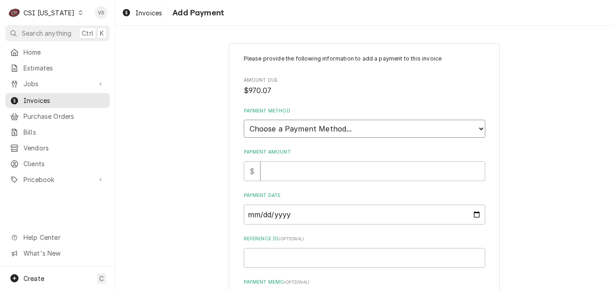
click at [331, 130] on select "Choose a Payment Method... Cash Check Credit/Debit Card ACH/eCheck Other" at bounding box center [365, 129] width 242 height 18
select select "3"
click at [244, 120] on select "Choose a Payment Method... Cash Check Credit/Debit Card ACH/eCheck Other" at bounding box center [365, 129] width 242 height 18
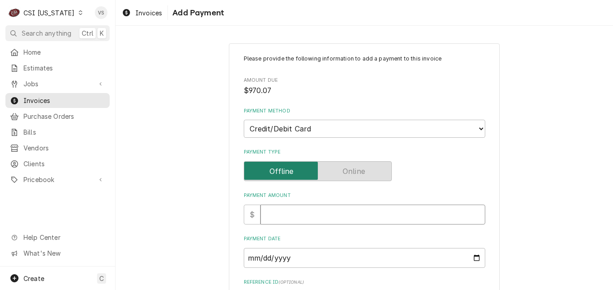
click at [285, 216] on input "Payment Amount" at bounding box center [373, 215] width 225 height 20
type textarea "x"
type input "9"
type textarea "x"
type input "97"
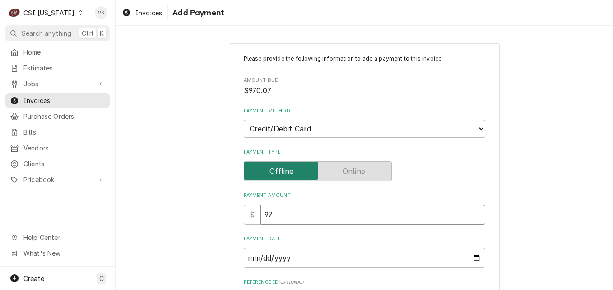
type textarea "x"
type input "970"
type textarea "x"
type input "970.0"
type textarea "x"
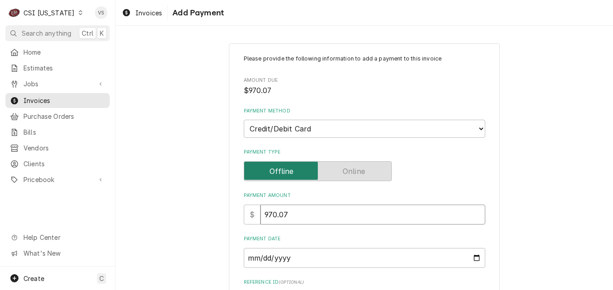
type input "970.07"
click at [476, 258] on input "Payment Date" at bounding box center [365, 258] width 242 height 20
type input "2025-09-23"
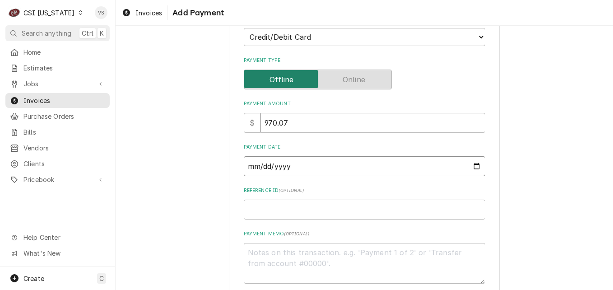
scroll to position [136, 0]
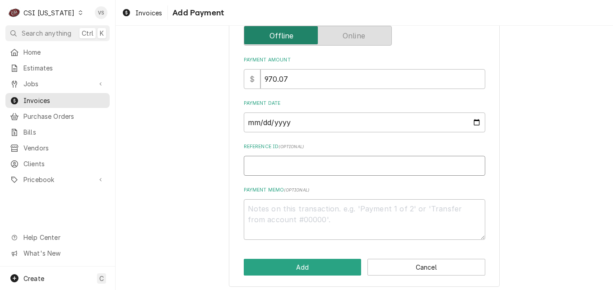
click at [257, 165] on input "Reference ID ( optional )" at bounding box center [365, 166] width 242 height 20
type textarea "x"
type input "0"
type textarea "x"
type input "02"
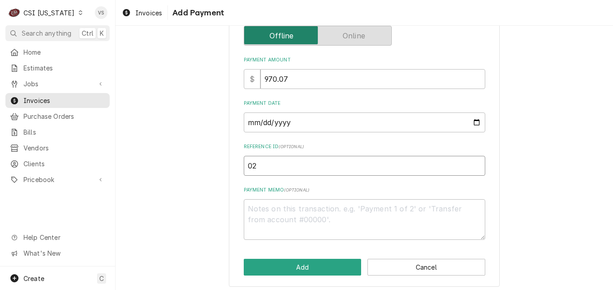
type textarea "x"
type input "024"
type textarea "x"
type input "0242"
type textarea "x"
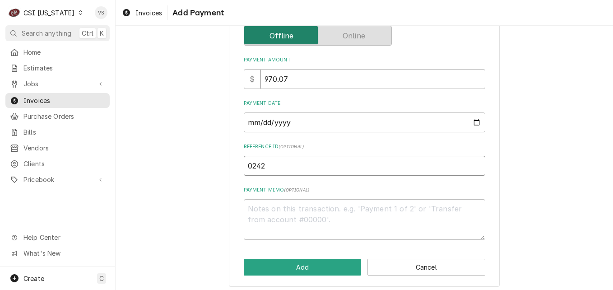
type input "02428"
type textarea "x"
type input "02428D"
click at [257, 205] on textarea "Payment Memo ( optional )" at bounding box center [365, 219] width 242 height 41
type textarea "x"
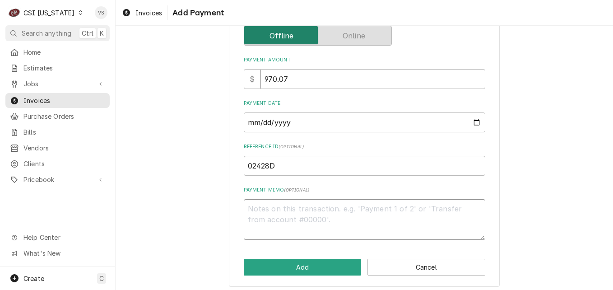
type textarea "V"
type textarea "x"
type textarea "Vi"
type textarea "x"
type textarea "Vis"
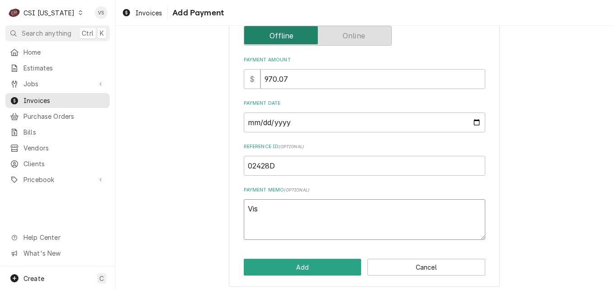
type textarea "x"
type textarea "Visa"
type textarea "x"
type textarea "Visa"
type textarea "x"
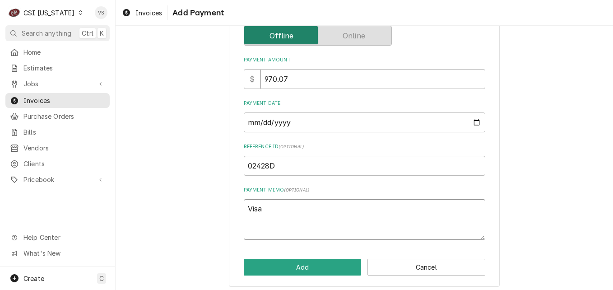
type textarea "Visa 1"
type textarea "x"
type textarea "Visa 19"
type textarea "x"
type textarea "Visa 197"
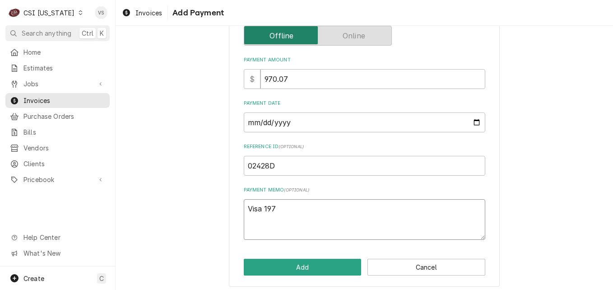
type textarea "x"
type textarea "Visa 1970"
click at [286, 265] on button "Add" at bounding box center [303, 267] width 118 height 17
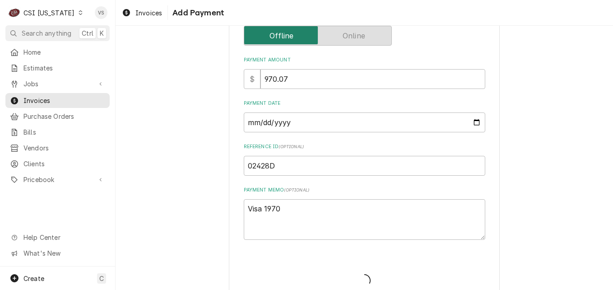
type textarea "x"
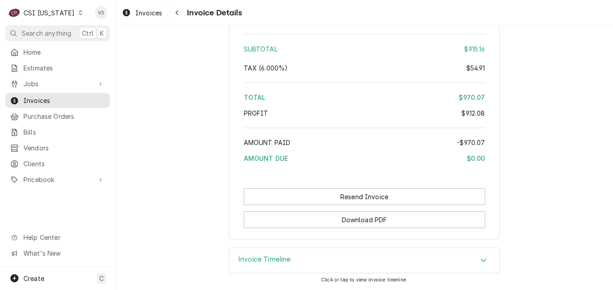
scroll to position [1988, 0]
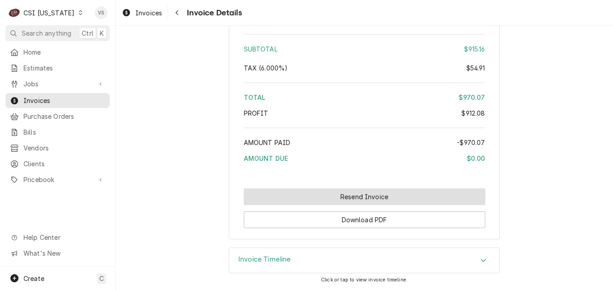
click at [307, 199] on button "Resend Invoice" at bounding box center [365, 196] width 242 height 17
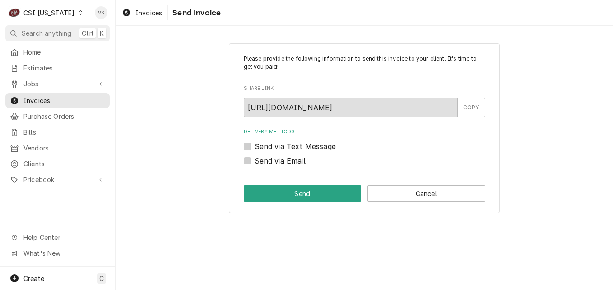
click at [255, 163] on label "Send via Email" at bounding box center [280, 160] width 51 height 11
click at [255, 163] on input "Send via Email" at bounding box center [376, 165] width 242 height 20
checkbox input "true"
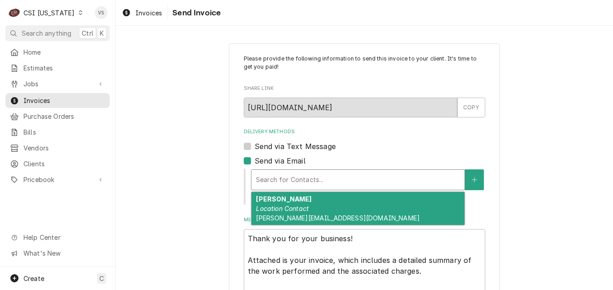
click at [270, 183] on div "Delivery Methods" at bounding box center [358, 180] width 204 height 16
click at [271, 201] on strong "[PERSON_NAME]" at bounding box center [284, 199] width 56 height 8
click at [268, 205] on div "1 result available. Use Up and Down to choose options, press Enter to select th…" at bounding box center [367, 186] width 235 height 37
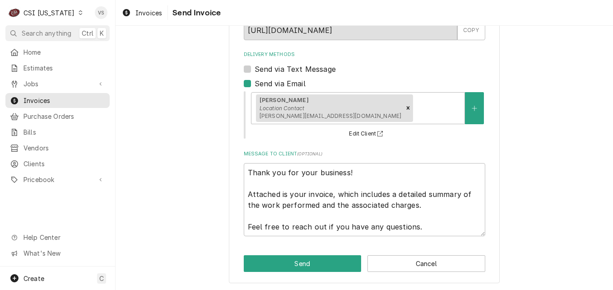
scroll to position [79, 0]
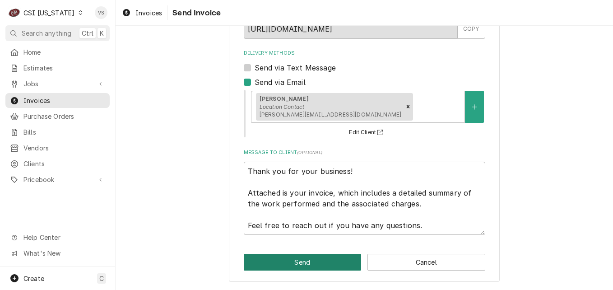
click at [289, 258] on button "Send" at bounding box center [303, 262] width 118 height 17
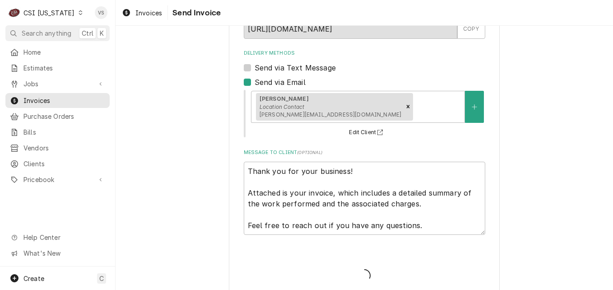
type textarea "x"
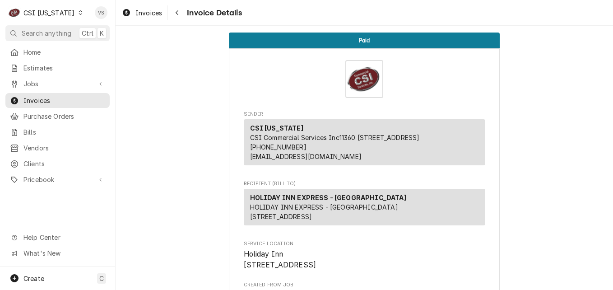
click at [79, 13] on icon "Dynamic Content Wrapper" at bounding box center [81, 12] width 4 height 5
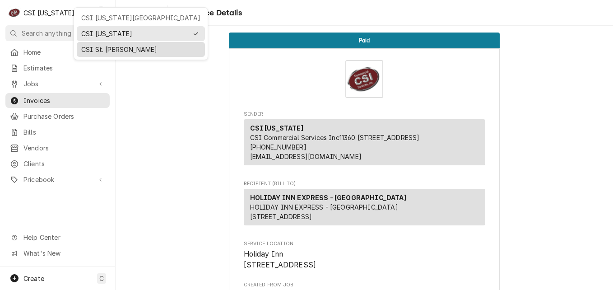
click at [92, 50] on div "CSI St. Louis" at bounding box center [140, 49] width 119 height 9
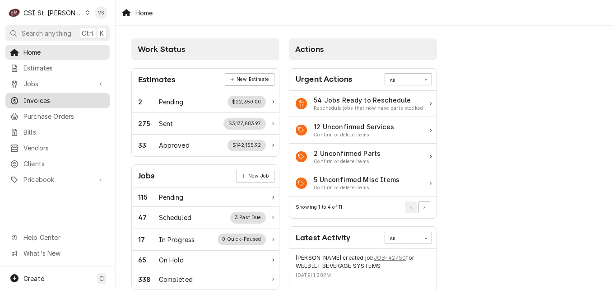
click at [47, 100] on span "Invoices" at bounding box center [64, 100] width 82 height 9
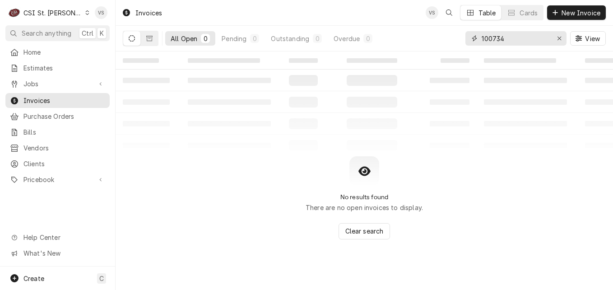
drag, startPoint x: 506, startPoint y: 35, endPoint x: 452, endPoint y: 39, distance: 54.8
click at [452, 39] on div "All Open 0 Pending 0 Outstanding 0 Overdue 0 100734 View" at bounding box center [364, 38] width 483 height 25
type input "4"
type input "403083"
click at [154, 39] on button "Dynamic Content Wrapper" at bounding box center [149, 38] width 17 height 14
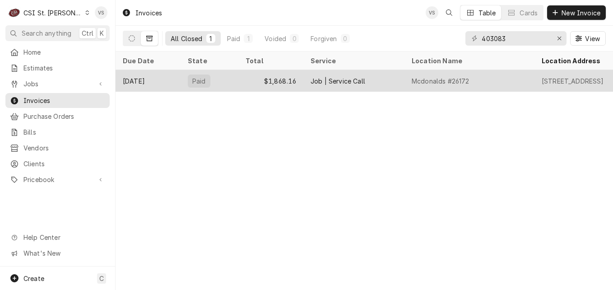
click at [233, 76] on div "Paid" at bounding box center [210, 81] width 58 height 22
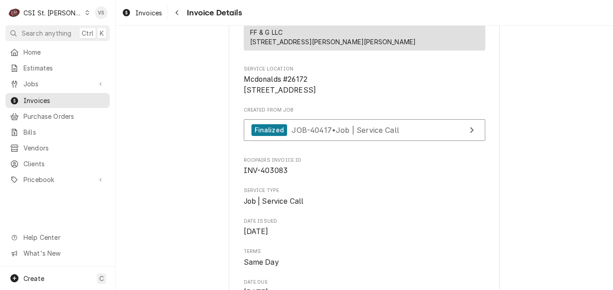
scroll to position [181, 0]
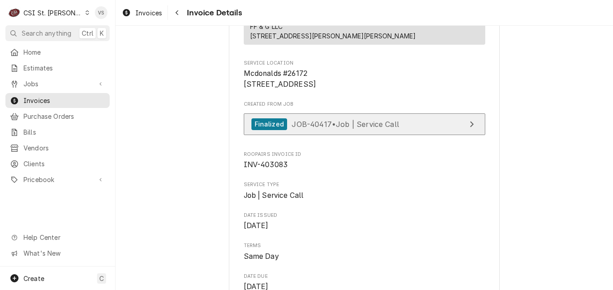
click at [313, 128] on span "JOB-40417 • Job | Service Call" at bounding box center [346, 123] width 108 height 9
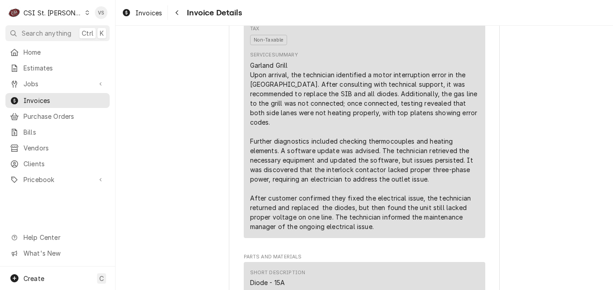
scroll to position [632, 0]
click at [34, 98] on span "Invoices" at bounding box center [64, 100] width 82 height 9
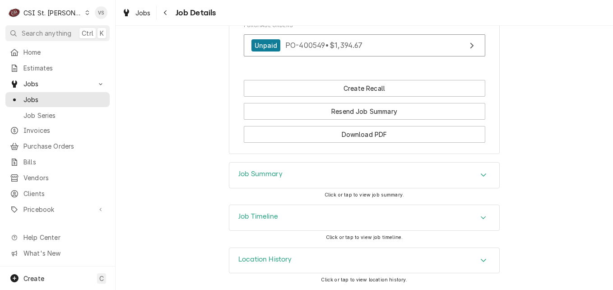
scroll to position [1159, 0]
click at [270, 176] on h3 "Job Summary" at bounding box center [261, 174] width 44 height 9
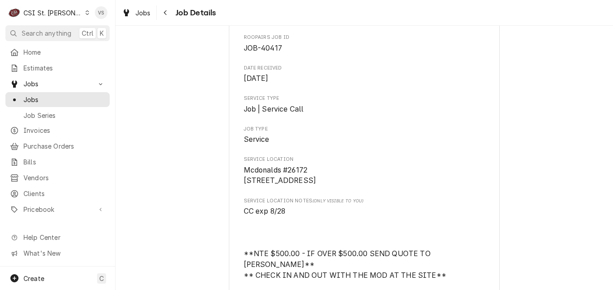
scroll to position [90, 0]
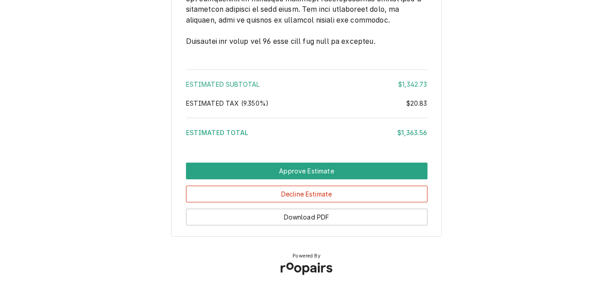
scroll to position [1772, 0]
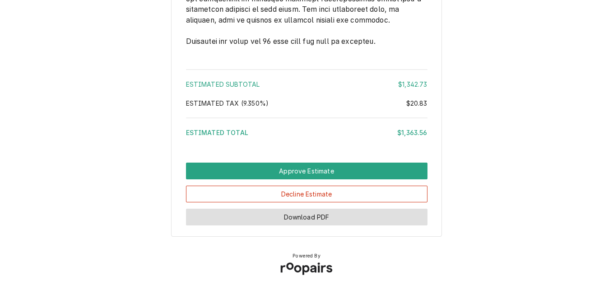
click at [328, 219] on button "Download PDF" at bounding box center [307, 217] width 242 height 17
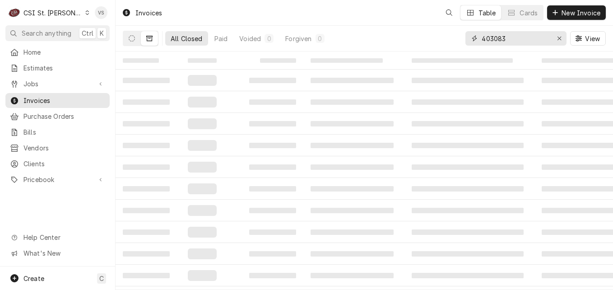
click at [508, 36] on input "403083" at bounding box center [516, 38] width 68 height 14
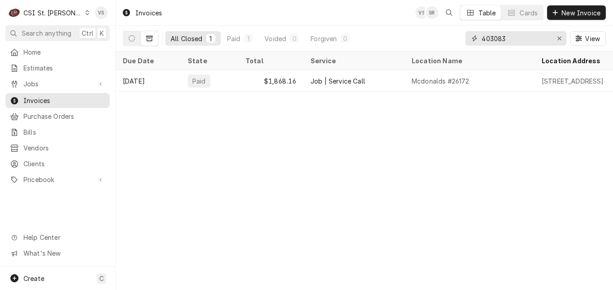
drag, startPoint x: 508, startPoint y: 36, endPoint x: 495, endPoint y: 38, distance: 13.3
click at [495, 38] on input "403083" at bounding box center [516, 38] width 68 height 14
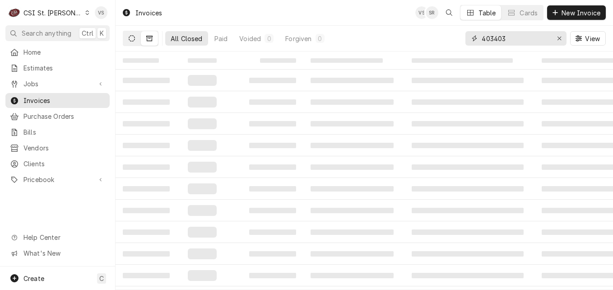
type input "403403"
click at [128, 40] on button "Dynamic Content Wrapper" at bounding box center [131, 38] width 17 height 14
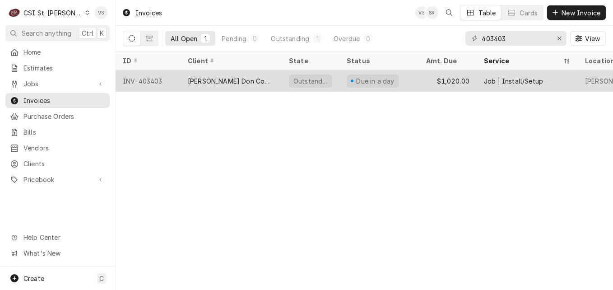
click at [175, 82] on div "INV-403403" at bounding box center [148, 81] width 65 height 22
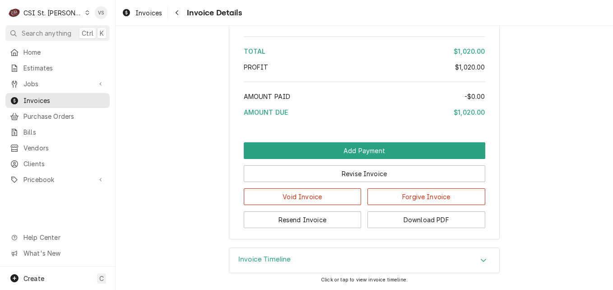
scroll to position [1621, 0]
click at [401, 218] on button "Download PDF" at bounding box center [427, 219] width 118 height 17
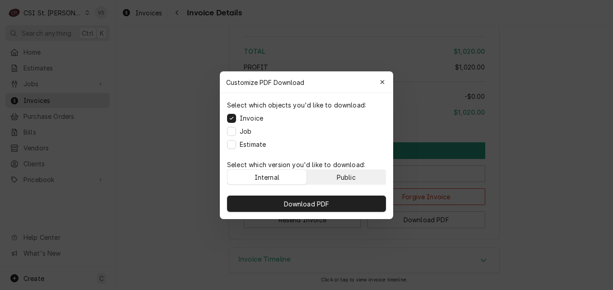
click at [345, 181] on button "Public" at bounding box center [346, 177] width 79 height 14
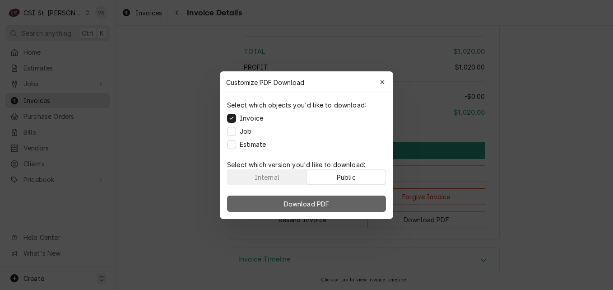
click at [344, 197] on button "Download PDF" at bounding box center [306, 204] width 159 height 16
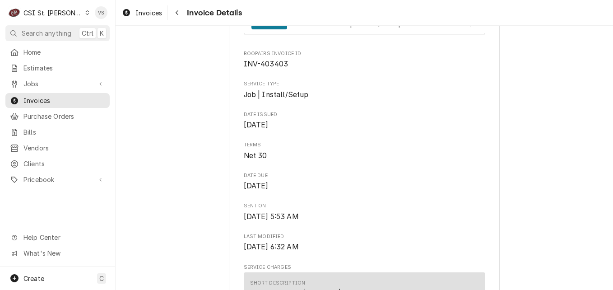
scroll to position [176, 0]
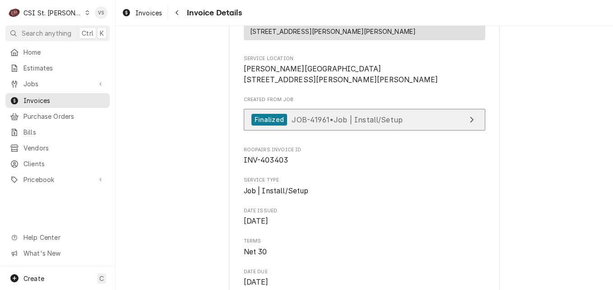
click at [310, 124] on span "JOB-41961 • Job | Install/Setup" at bounding box center [347, 119] width 111 height 9
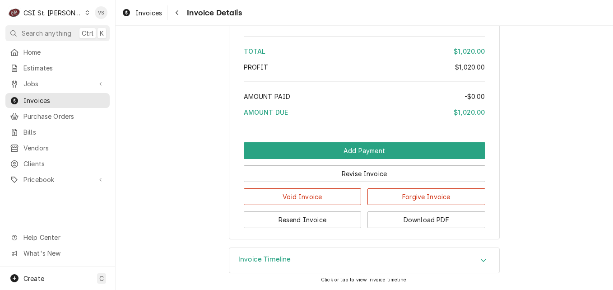
scroll to position [1621, 0]
click at [448, 221] on button "Download PDF" at bounding box center [427, 219] width 118 height 17
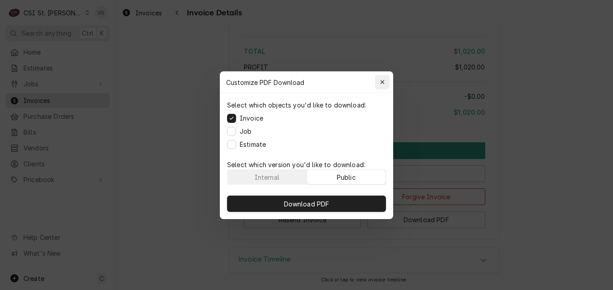
click at [381, 83] on icon "button" at bounding box center [382, 82] width 5 height 6
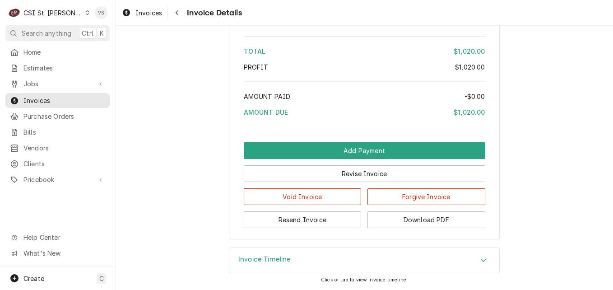
click at [481, 260] on icon "Accordion Header" at bounding box center [484, 260] width 6 height 7
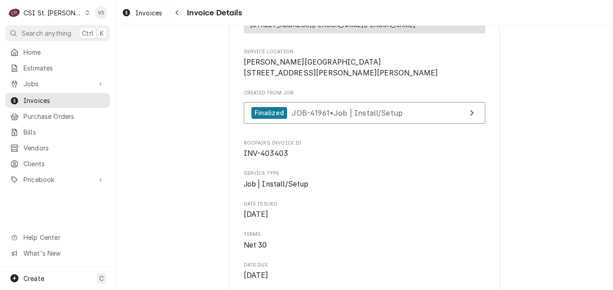
scroll to position [226, 0]
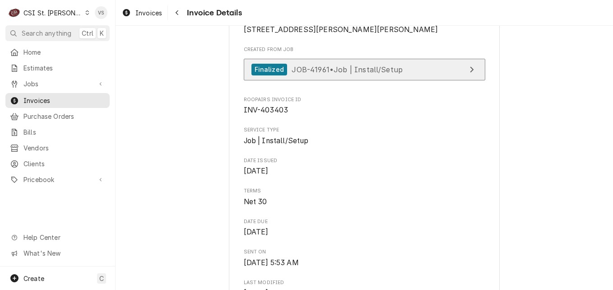
click at [309, 74] on span "JOB-41961 • Job | Install/Setup" at bounding box center [347, 69] width 111 height 9
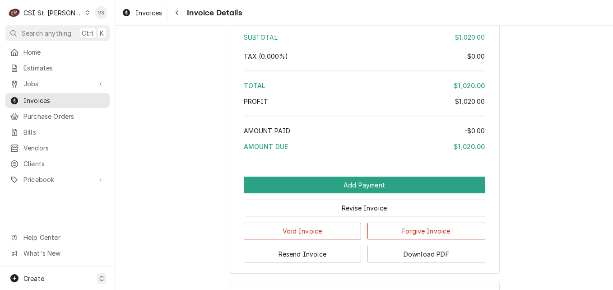
scroll to position [1612, 0]
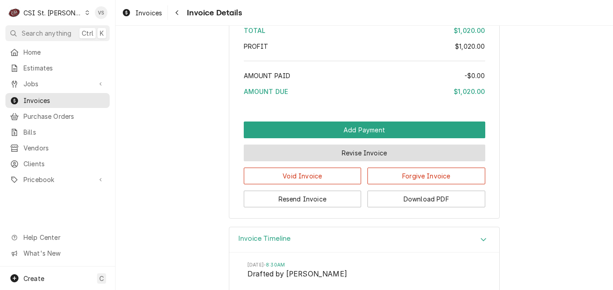
click at [370, 161] on button "Revise Invoice" at bounding box center [365, 153] width 242 height 17
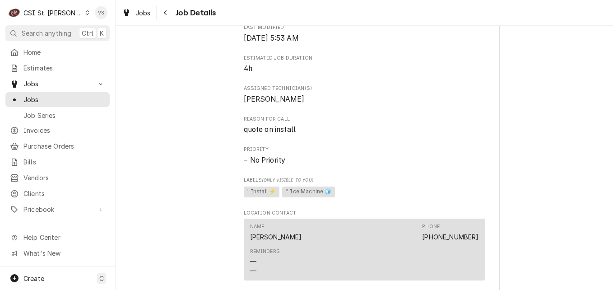
scroll to position [678, 0]
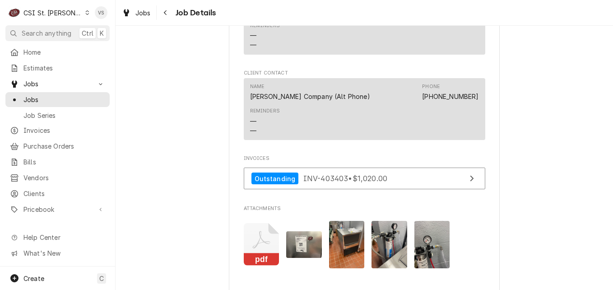
click at [266, 245] on icon "Attachments" at bounding box center [262, 244] width 36 height 43
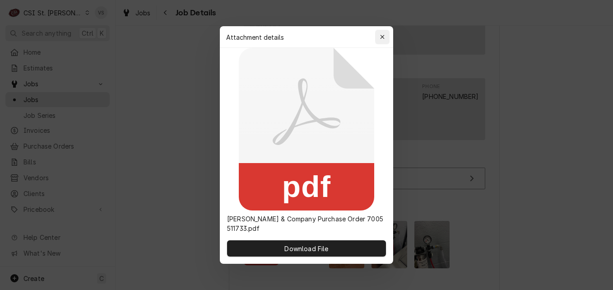
click at [381, 37] on icon "button" at bounding box center [382, 37] width 5 height 6
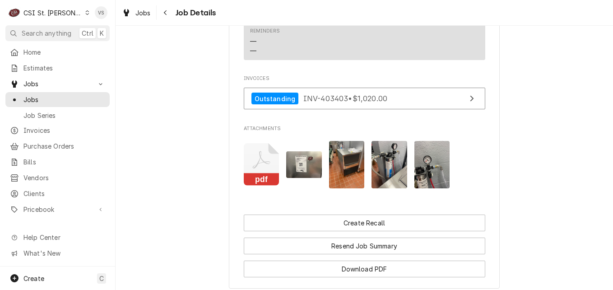
scroll to position [757, 0]
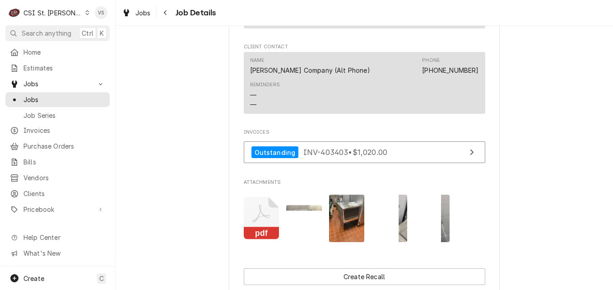
scroll to position [723, 0]
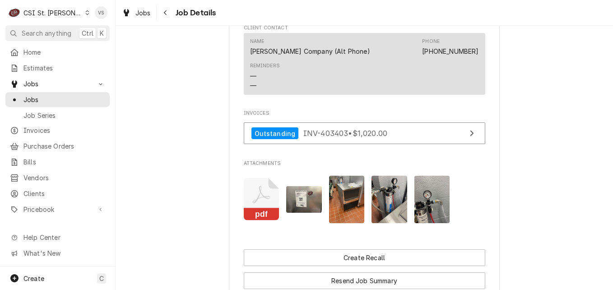
click at [259, 211] on rect "Attachments" at bounding box center [262, 214] width 36 height 13
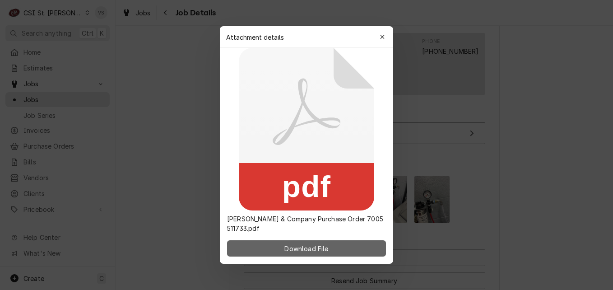
click at [304, 248] on span "Download File" at bounding box center [306, 248] width 47 height 9
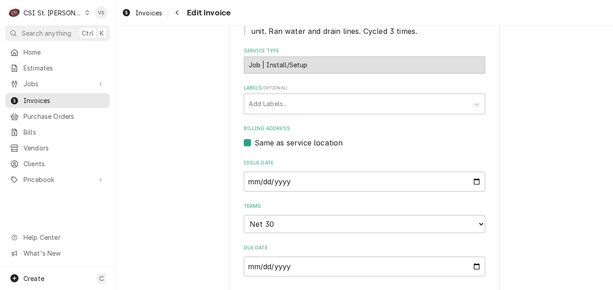
scroll to position [632, 0]
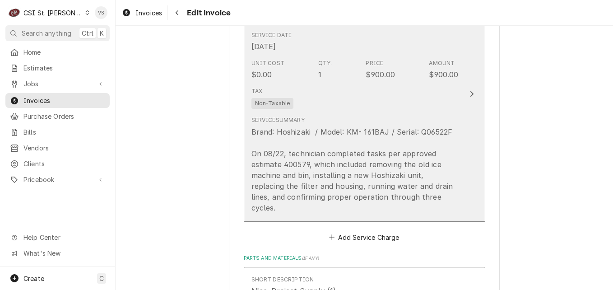
click at [389, 143] on div "Short Description 1-Labor (Service) | Standard | Incurred Subtype [#1-SALE] LAB…" at bounding box center [355, 93] width 207 height 245
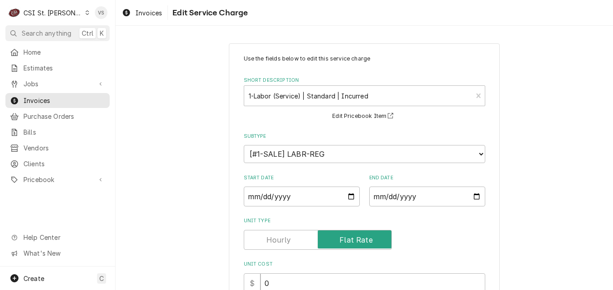
scroll to position [311, 0]
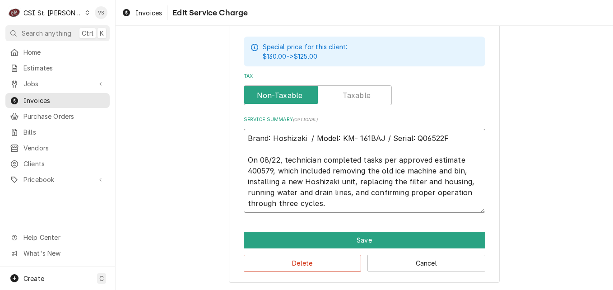
click at [244, 136] on textarea "Brand: Hoshizaki / Model: KM- 161BAJ / Serial: Q06522F On 08/22, technician com…" at bounding box center [365, 171] width 242 height 84
type textarea "x"
type textarea "Brand: Hoshizaki / Model: KM- 161BAJ / Serial: Q06522F On 08/22, technician com…"
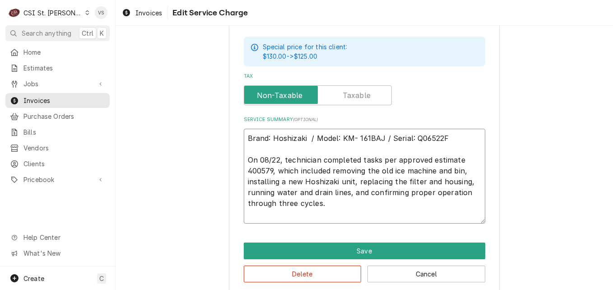
click at [252, 136] on textarea "Brand: Hoshizaki / Model: KM- 161BAJ / Serial: Q06522F On 08/22, technician com…" at bounding box center [365, 176] width 242 height 95
type textarea "x"
type textarea "O Brand: Hoshizaki / Model: KM- 161BAJ / Serial: Q06522F On 08/22, technician c…"
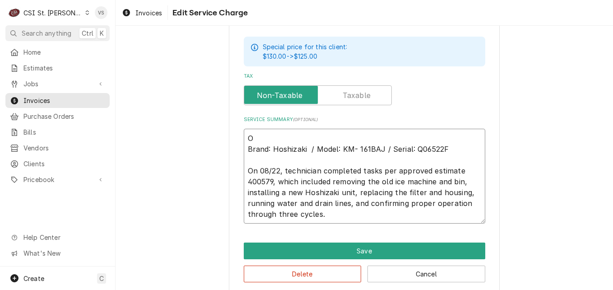
type textarea "x"
type textarea "Brand: Hoshizaki / Model: KM- 161BAJ / Serial: Q06522F On 08/22, technician com…"
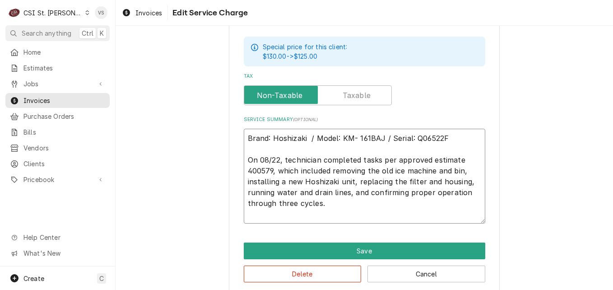
type textarea "x"
type textarea "P Brand: Hoshizaki / Model: KM- 161BAJ / Serial: Q06522F On 08/22, technician c…"
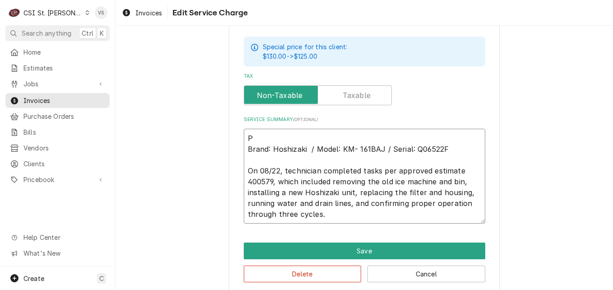
type textarea "x"
type textarea "PO Brand: Hoshizaki / Model: KM- 161BAJ / Serial: Q06522F On 08/22, technician …"
type textarea "x"
type textarea "PO Brand: Hoshizaki / Model: KM- 161BAJ / Serial: Q06522F On 08/22, technician …"
type textarea "x"
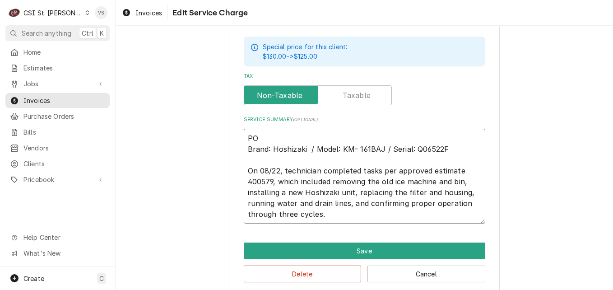
type textarea "PO # Brand: Hoshizaki / Model: KM- 161BAJ / Serial: Q06522F On 08/22, technicia…"
click at [266, 136] on textarea "PO # Brand: Hoshizaki / Model: KM- 161BAJ / Serial: Q06522F On 08/22, technicia…" at bounding box center [365, 176] width 242 height 95
paste textarea "7005511733 - 10"
type textarea "x"
type textarea "PO #7005511733 - 10 Brand: Hoshizaki / Model: KM- 161BAJ / Serial: Q06522F On 0…"
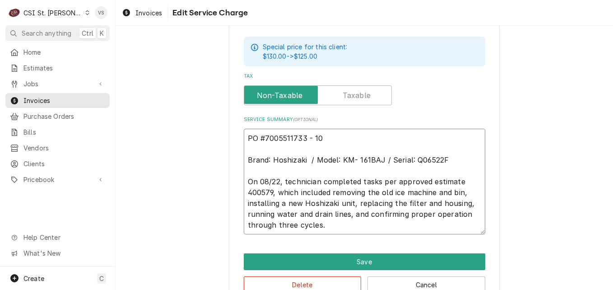
drag, startPoint x: 321, startPoint y: 138, endPoint x: 253, endPoint y: 135, distance: 68.3
click at [253, 135] on textarea "PO #7005511733 - 10 Brand: Hoshizaki / Model: KM- 161BAJ / Serial: Q06522F On 0…" at bounding box center [365, 182] width 242 height 106
click at [252, 151] on textarea "PO #7005511733 - 10 Brand: Hoshizaki / Model: KM- 161BAJ / Serial: Q06522F On 0…" at bounding box center [365, 182] width 242 height 106
type textarea "x"
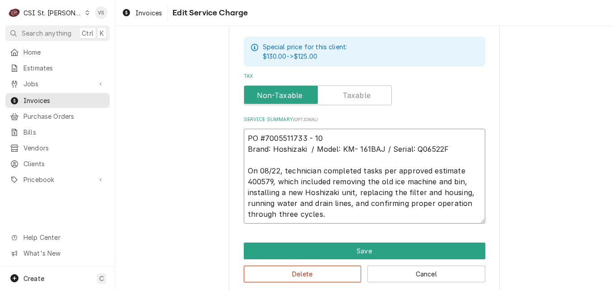
drag, startPoint x: 323, startPoint y: 139, endPoint x: 231, endPoint y: 139, distance: 92.6
click at [231, 139] on div "Use the fields below to edit this service charge Short Description 1-Labor (Ser…" at bounding box center [364, 14] width 271 height 562
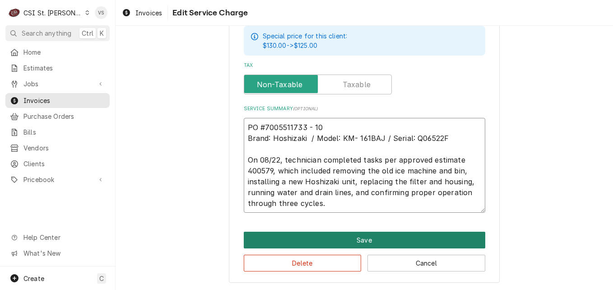
type textarea "PO #7005511733 - 10 Brand: Hoshizaki / Model: KM- 161BAJ / Serial: Q06522F On 0…"
click at [315, 240] on button "Save" at bounding box center [365, 240] width 242 height 17
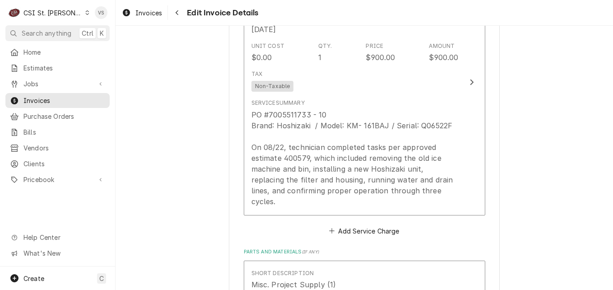
scroll to position [1330, 0]
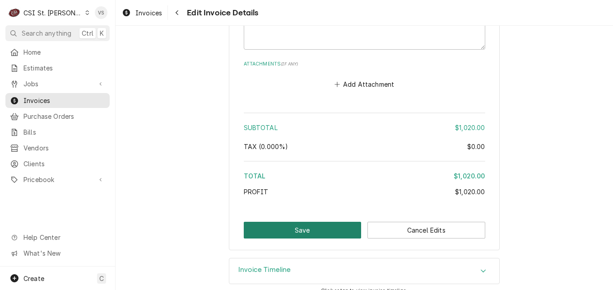
click at [299, 222] on button "Save" at bounding box center [303, 230] width 118 height 17
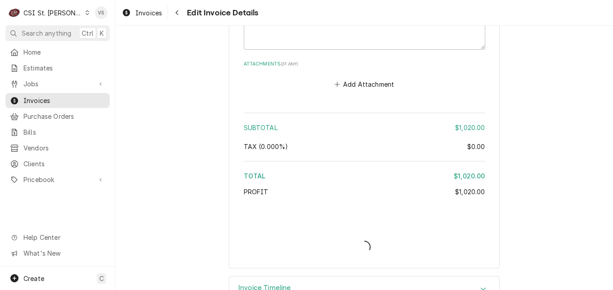
scroll to position [1348, 0]
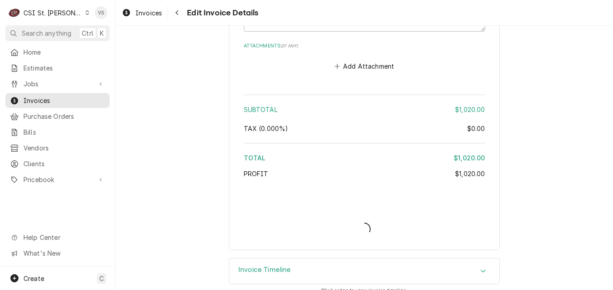
type textarea "x"
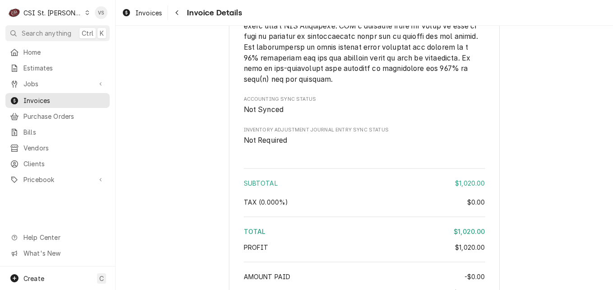
scroll to position [1631, 0]
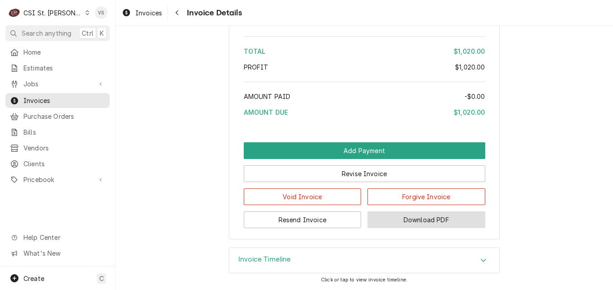
click at [424, 218] on button "Download PDF" at bounding box center [427, 219] width 118 height 17
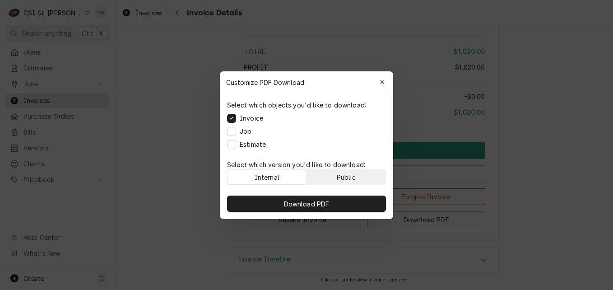
click at [355, 179] on div "Public" at bounding box center [346, 176] width 19 height 9
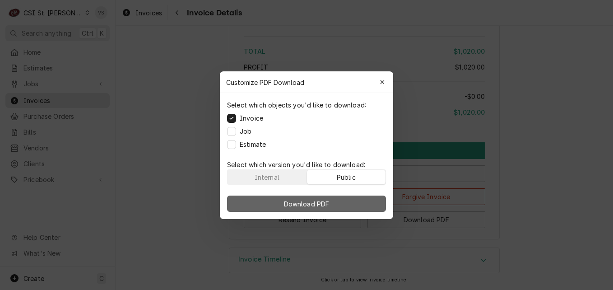
click at [348, 202] on button "Download PDF" at bounding box center [306, 204] width 159 height 16
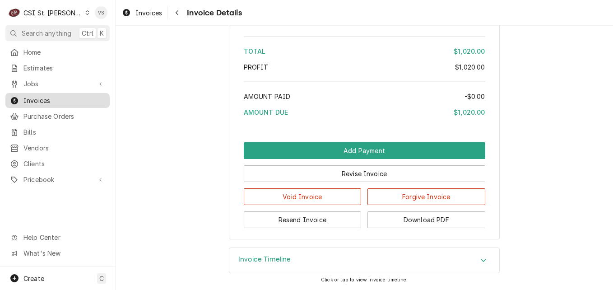
click at [33, 98] on span "Invoices" at bounding box center [64, 100] width 82 height 9
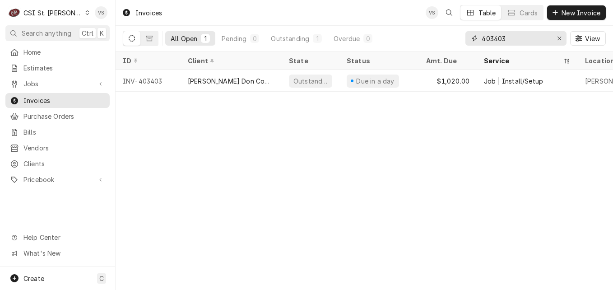
drag, startPoint x: 507, startPoint y: 37, endPoint x: 459, endPoint y: 40, distance: 48.0
click at [465, 38] on div "All Open 1 Pending 0 Outstanding 1 Overdue 0 403403 View" at bounding box center [364, 38] width 483 height 25
click at [510, 46] on div "403403 View" at bounding box center [536, 38] width 140 height 25
drag, startPoint x: 508, startPoint y: 37, endPoint x: 470, endPoint y: 42, distance: 37.8
click at [470, 42] on div "403403" at bounding box center [516, 38] width 101 height 14
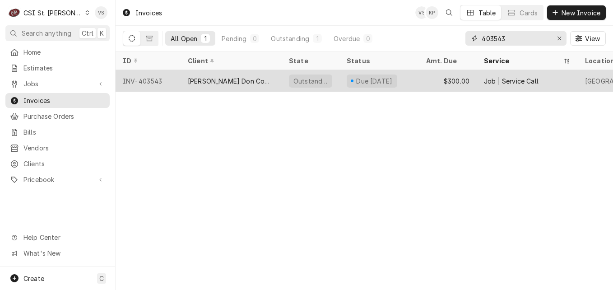
type input "403543"
click at [201, 81] on div "[PERSON_NAME] Don Company" at bounding box center [231, 80] width 87 height 9
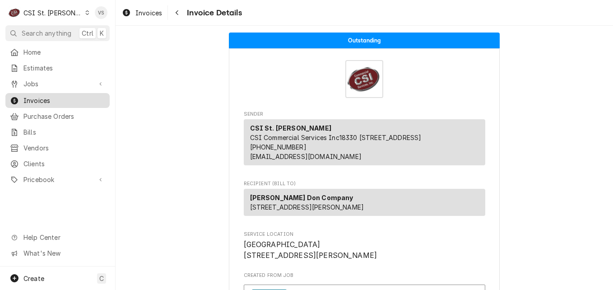
click at [53, 97] on span "Invoices" at bounding box center [64, 100] width 82 height 9
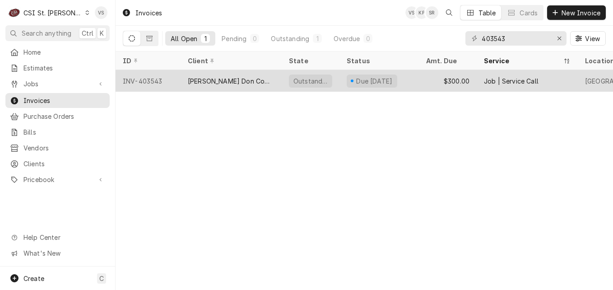
click at [270, 82] on div "[PERSON_NAME] Don Company" at bounding box center [231, 81] width 101 height 22
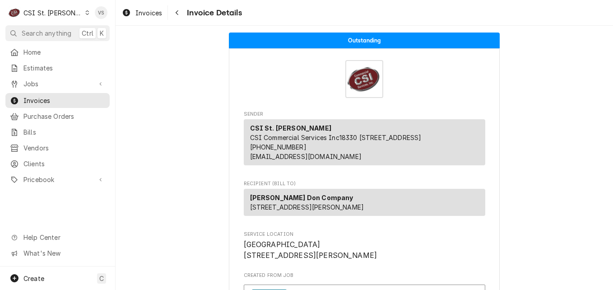
click at [270, 82] on div "Invoice Details" at bounding box center [365, 79] width 242 height 38
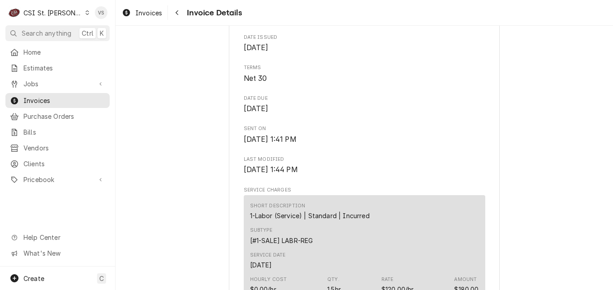
scroll to position [271, 0]
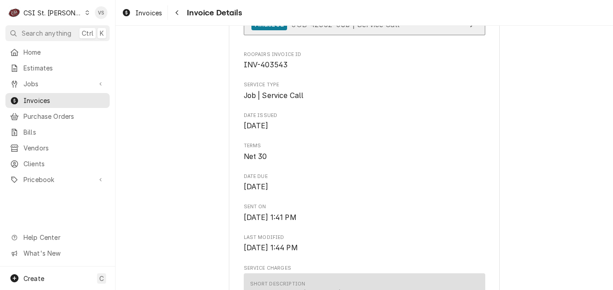
click at [298, 28] on span "JOB-42302 • Job | Service Call" at bounding box center [346, 23] width 108 height 9
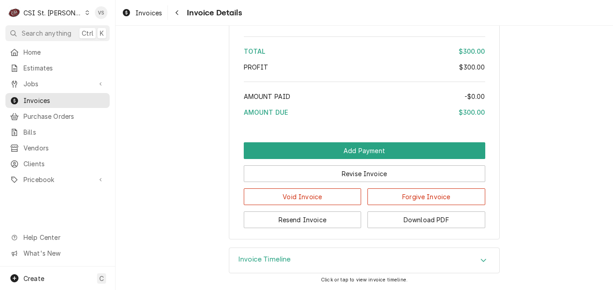
scroll to position [1576, 0]
click at [478, 264] on div "Accordion Header" at bounding box center [484, 260] width 14 height 11
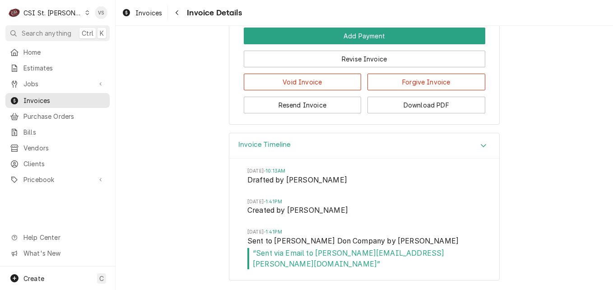
scroll to position [1680, 0]
click at [422, 108] on button "Download PDF" at bounding box center [427, 105] width 118 height 17
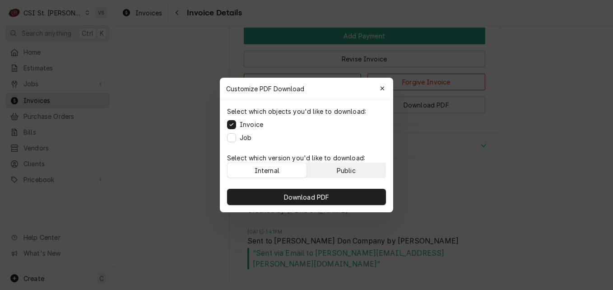
click at [332, 168] on button "Public" at bounding box center [346, 170] width 79 height 14
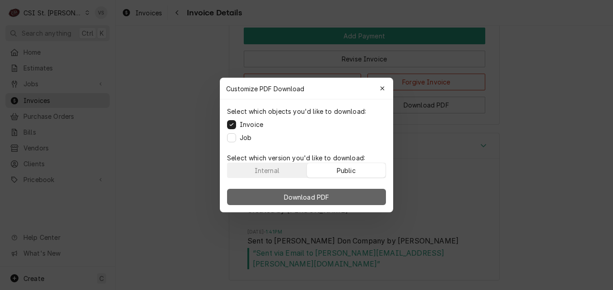
click at [336, 197] on button "Download PDF" at bounding box center [306, 197] width 159 height 16
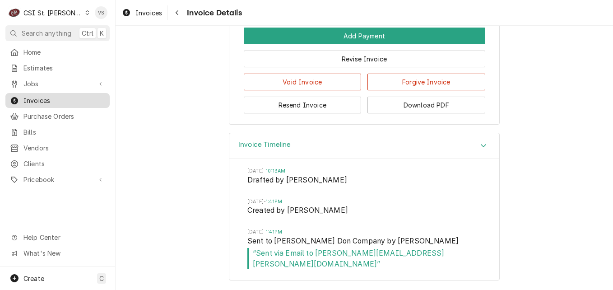
click at [58, 97] on span "Invoices" at bounding box center [64, 100] width 82 height 9
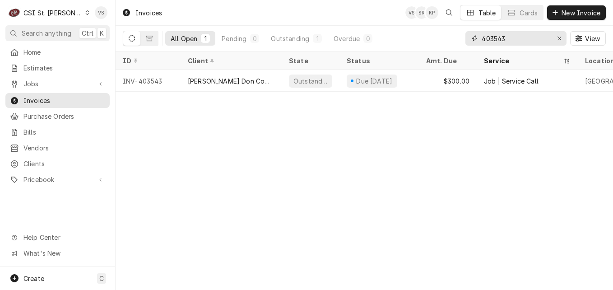
click at [520, 40] on input "403543" at bounding box center [516, 38] width 68 height 14
click at [519, 40] on input "403543" at bounding box center [516, 38] width 68 height 14
drag, startPoint x: 513, startPoint y: 40, endPoint x: 481, endPoint y: 38, distance: 32.1
click at [468, 40] on div "403543" at bounding box center [516, 38] width 101 height 14
drag, startPoint x: 481, startPoint y: 38, endPoint x: 526, endPoint y: 40, distance: 45.2
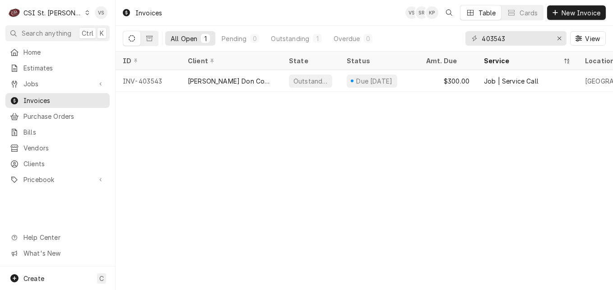
click at [526, 40] on div "403543" at bounding box center [516, 38] width 101 height 14
drag, startPoint x: 508, startPoint y: 38, endPoint x: 443, endPoint y: 38, distance: 64.6
click at [443, 38] on div "All Open 1 Pending 0 Outstanding 1 Overdue 0 403543 View" at bounding box center [364, 38] width 483 height 25
click at [510, 39] on input "403543" at bounding box center [516, 38] width 68 height 14
drag, startPoint x: 510, startPoint y: 39, endPoint x: 461, endPoint y: 40, distance: 49.2
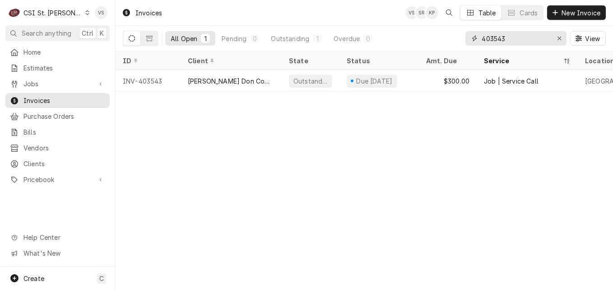
click at [461, 40] on div "All Open 1 Pending 0 Outstanding 1 Overdue 0 403543 View" at bounding box center [364, 38] width 483 height 25
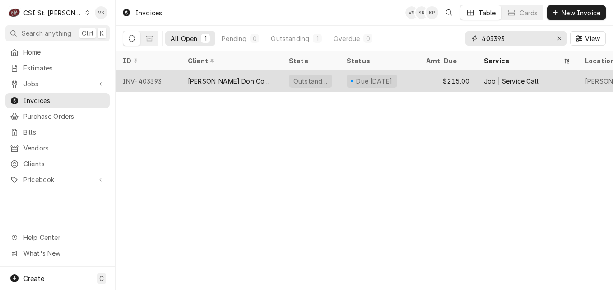
type input "403393"
click at [204, 82] on div "[PERSON_NAME] Don Company" at bounding box center [231, 80] width 87 height 9
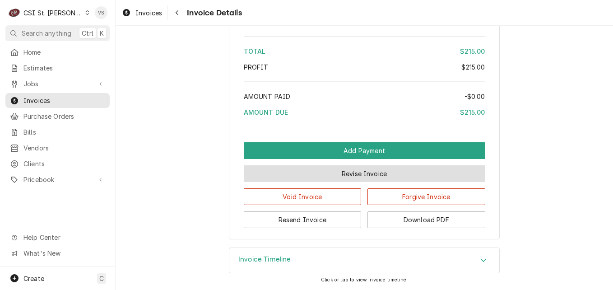
scroll to position [1727, 0]
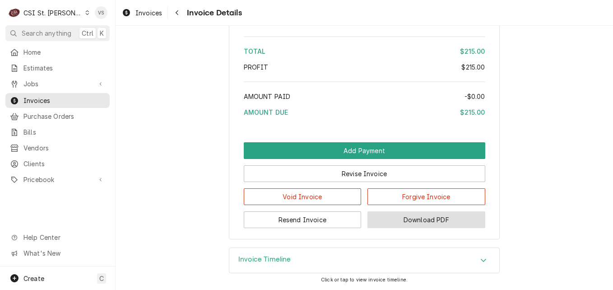
click at [416, 214] on button "Download PDF" at bounding box center [427, 219] width 118 height 17
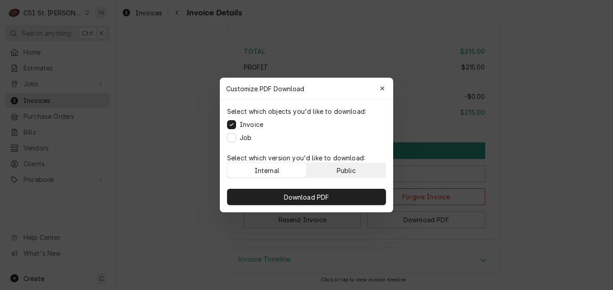
click at [349, 170] on div "Public" at bounding box center [346, 170] width 19 height 9
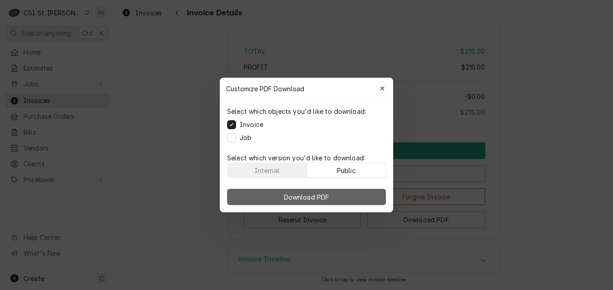
click at [346, 193] on button "Download PDF" at bounding box center [306, 197] width 159 height 16
